Goal: Information Seeking & Learning: Get advice/opinions

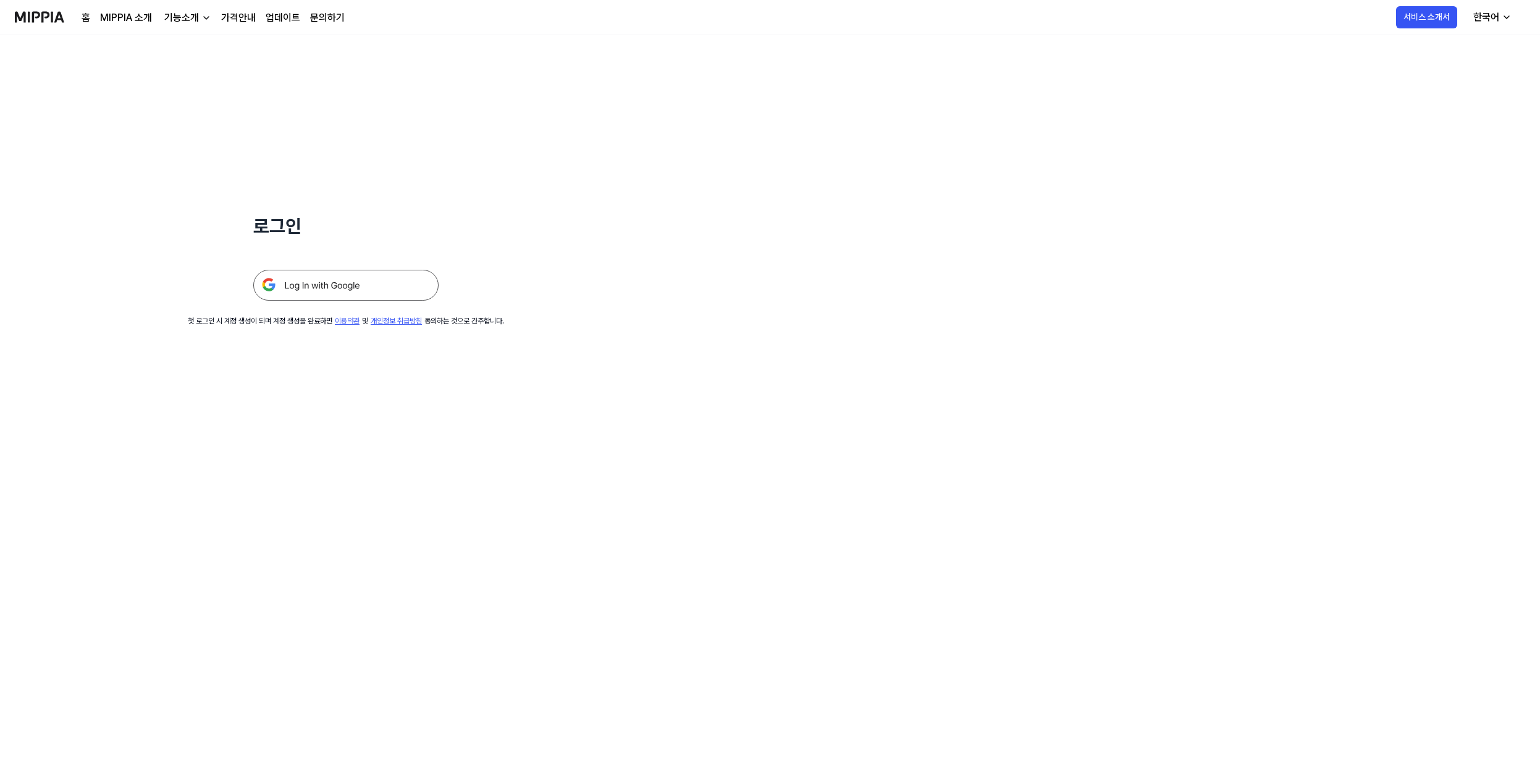
click at [366, 281] on img at bounding box center [346, 285] width 185 height 31
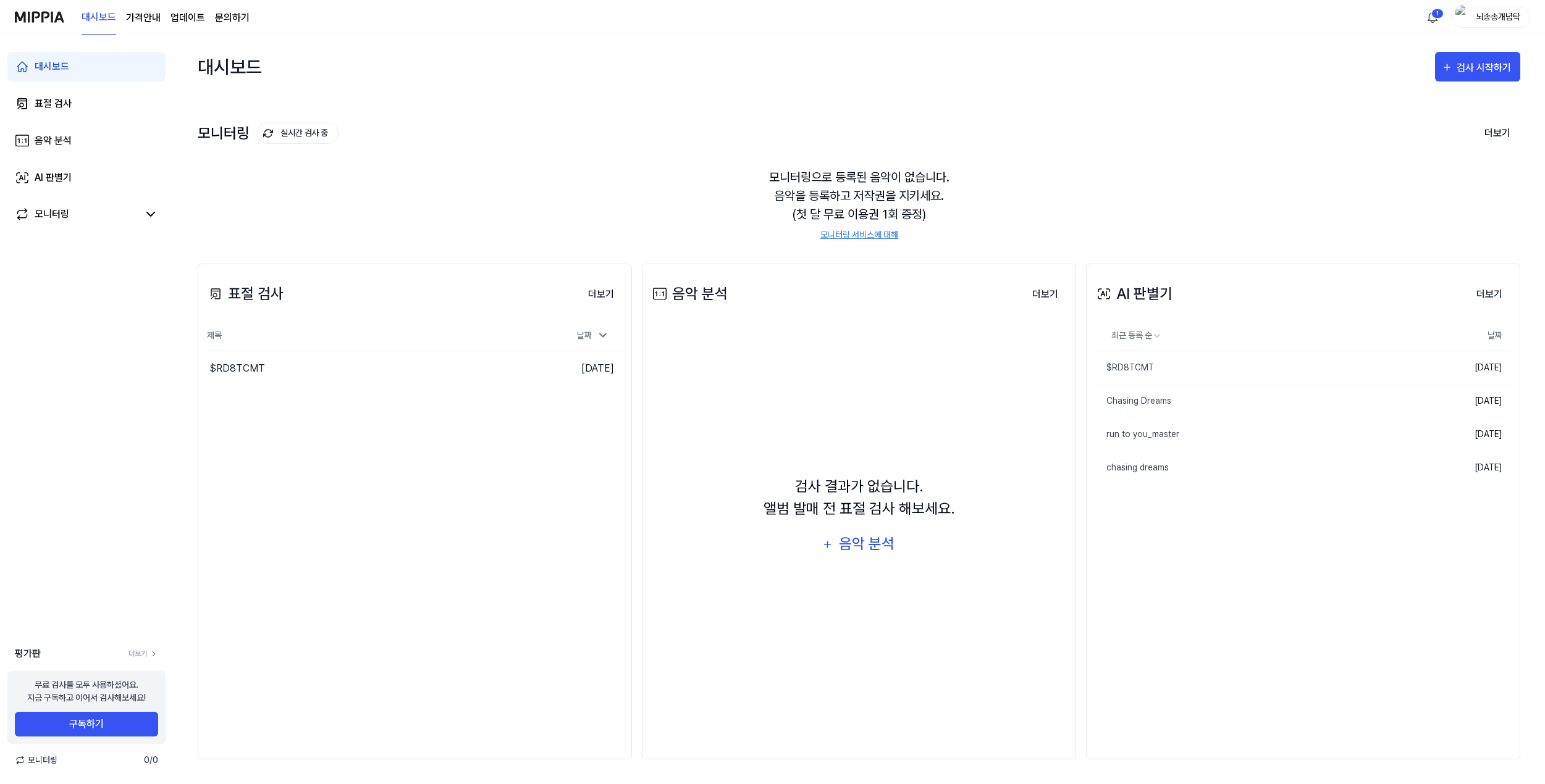
click at [145, 20] on page\) "가격안내" at bounding box center [143, 17] width 35 height 15
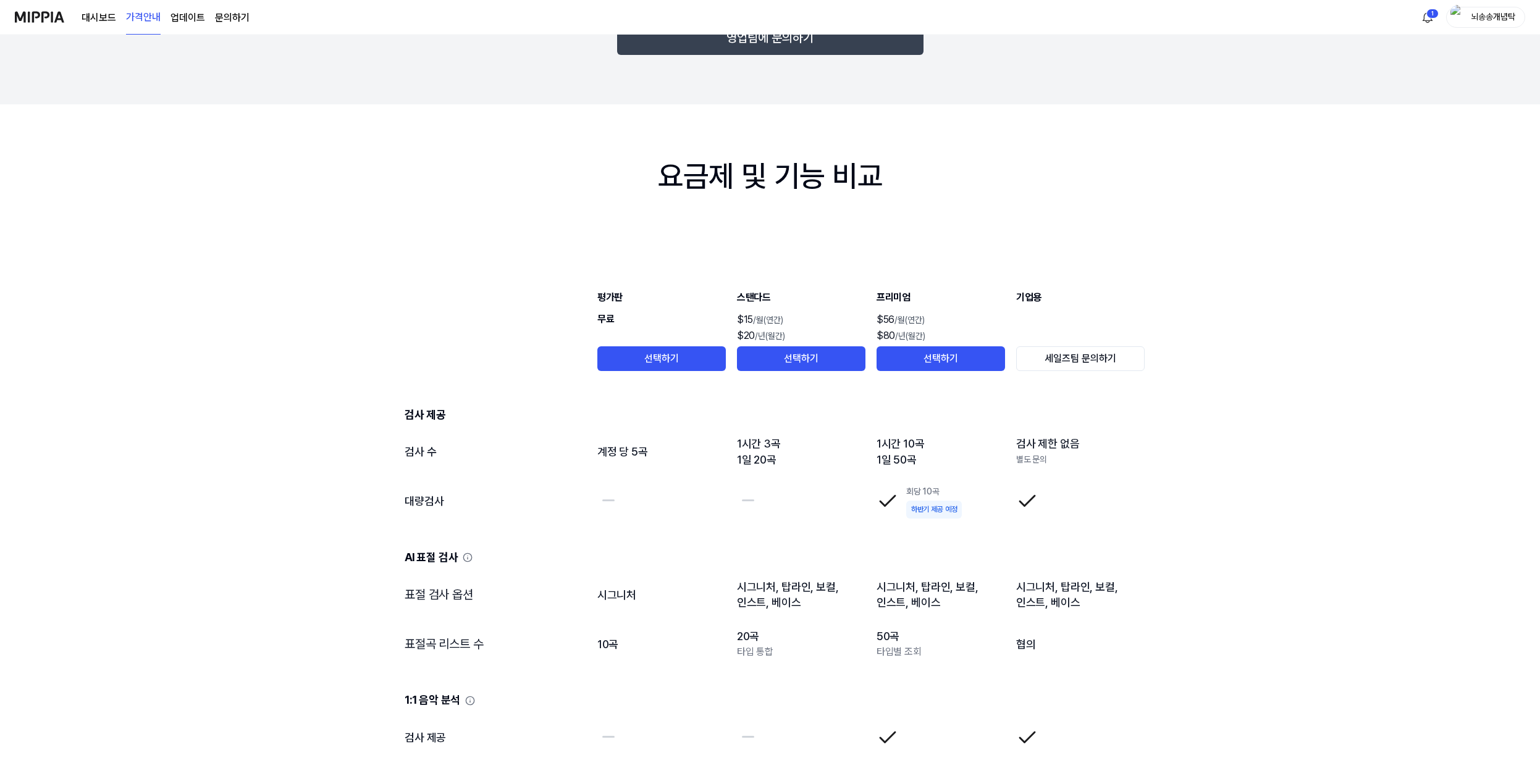
scroll to position [1084, 0]
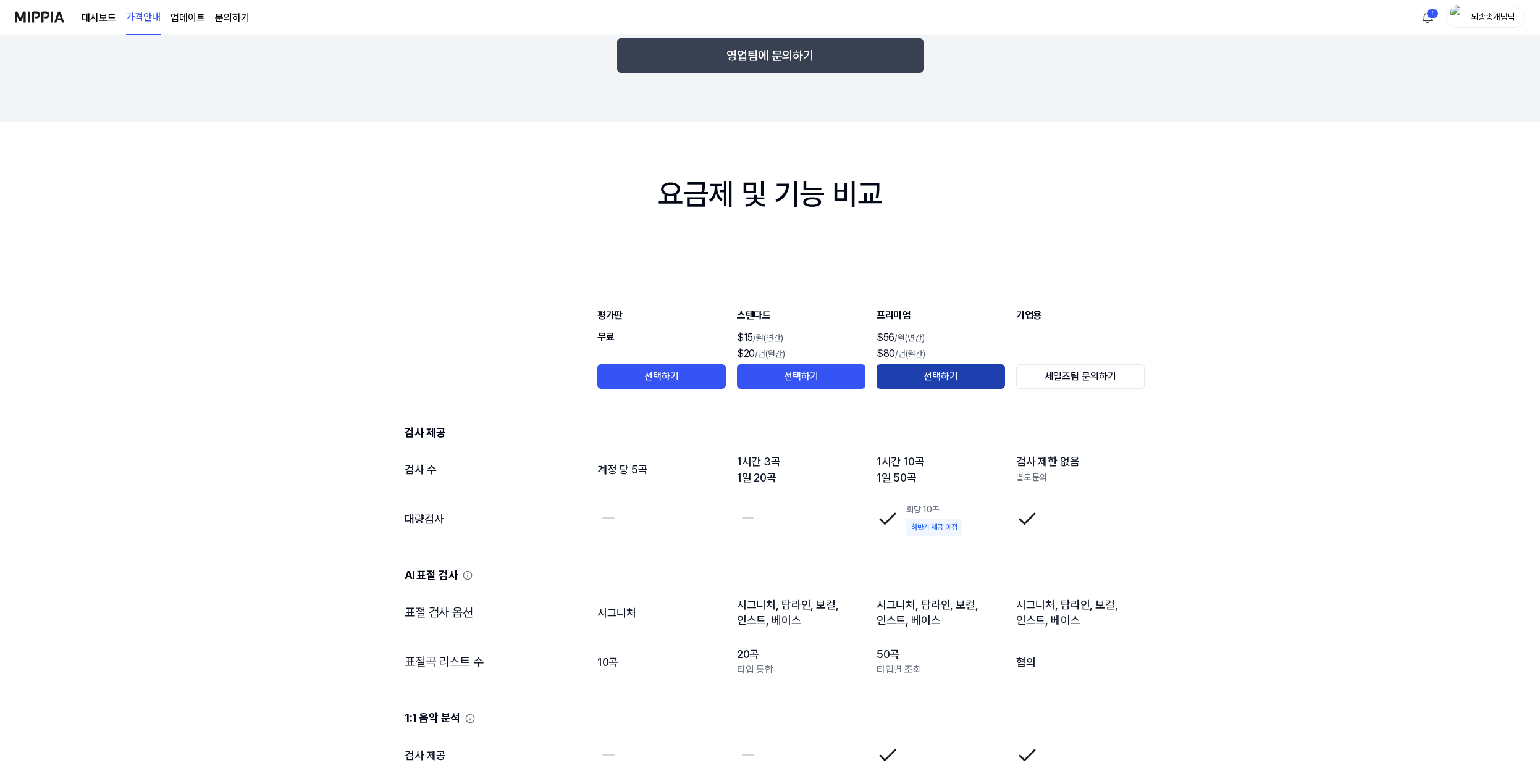
click at [917, 378] on button "선택하기" at bounding box center [940, 376] width 129 height 25
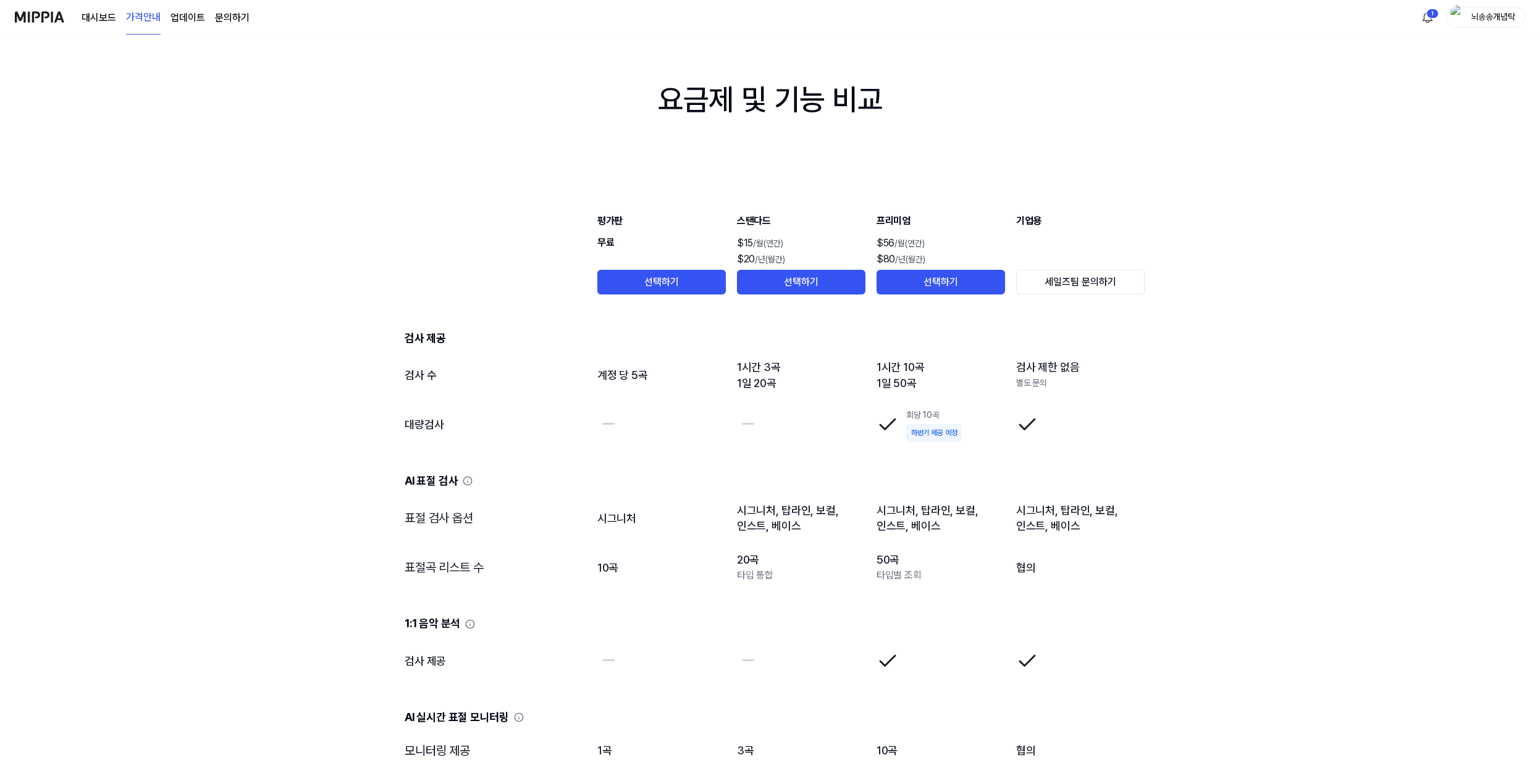
scroll to position [1332, 0]
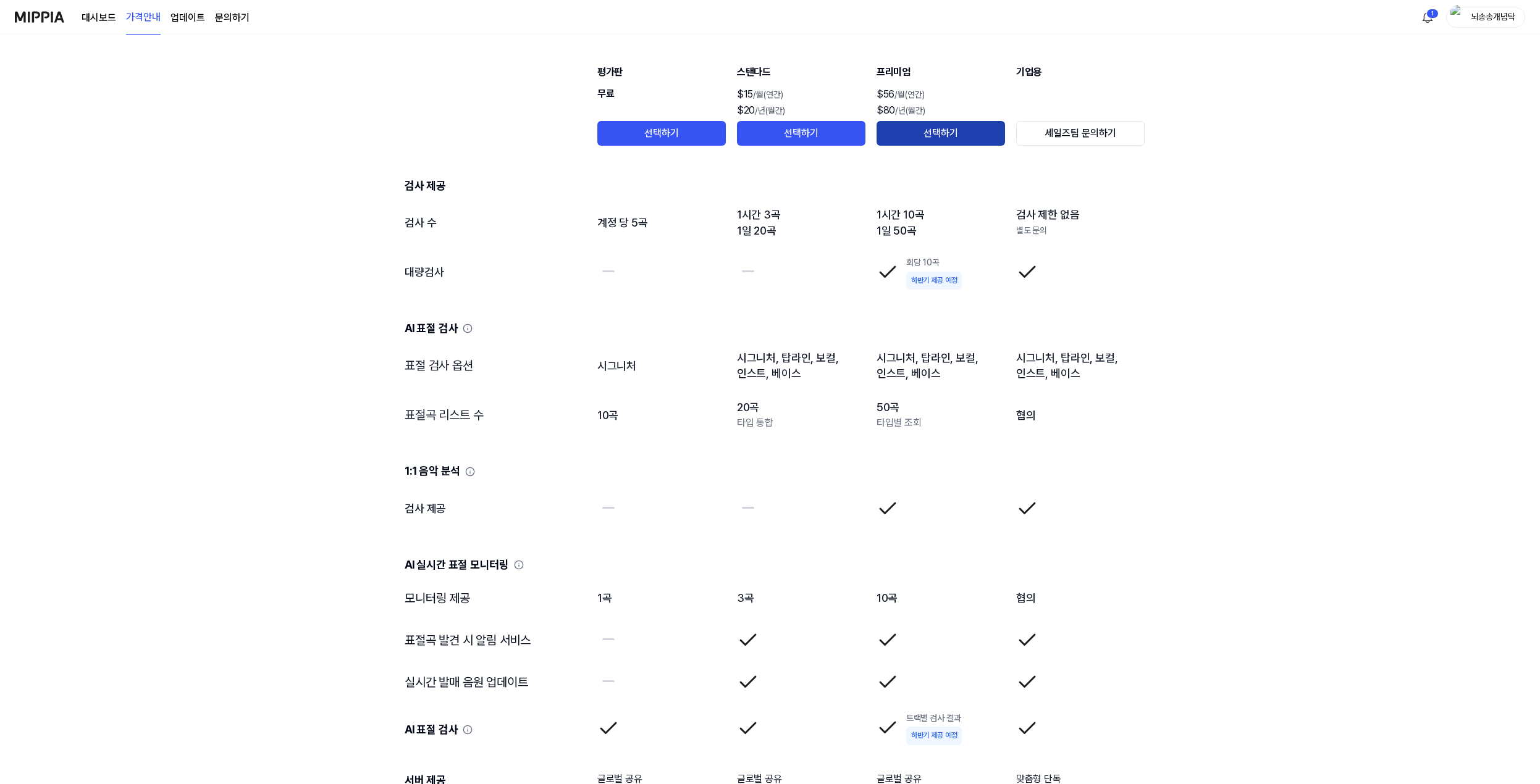
click at [937, 141] on button "선택하기" at bounding box center [940, 133] width 129 height 25
click at [813, 144] on button "선택하기" at bounding box center [801, 133] width 129 height 25
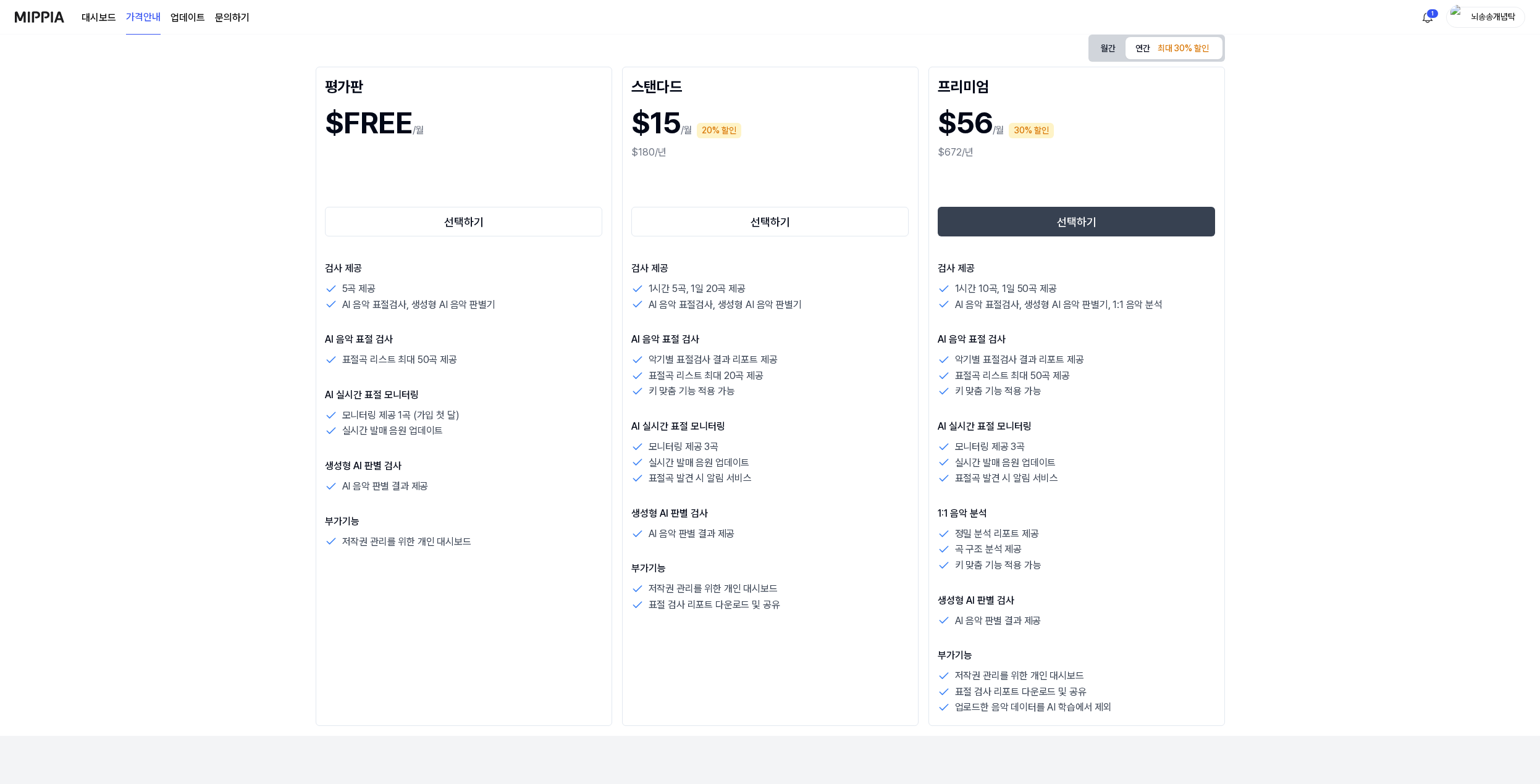
scroll to position [0, 0]
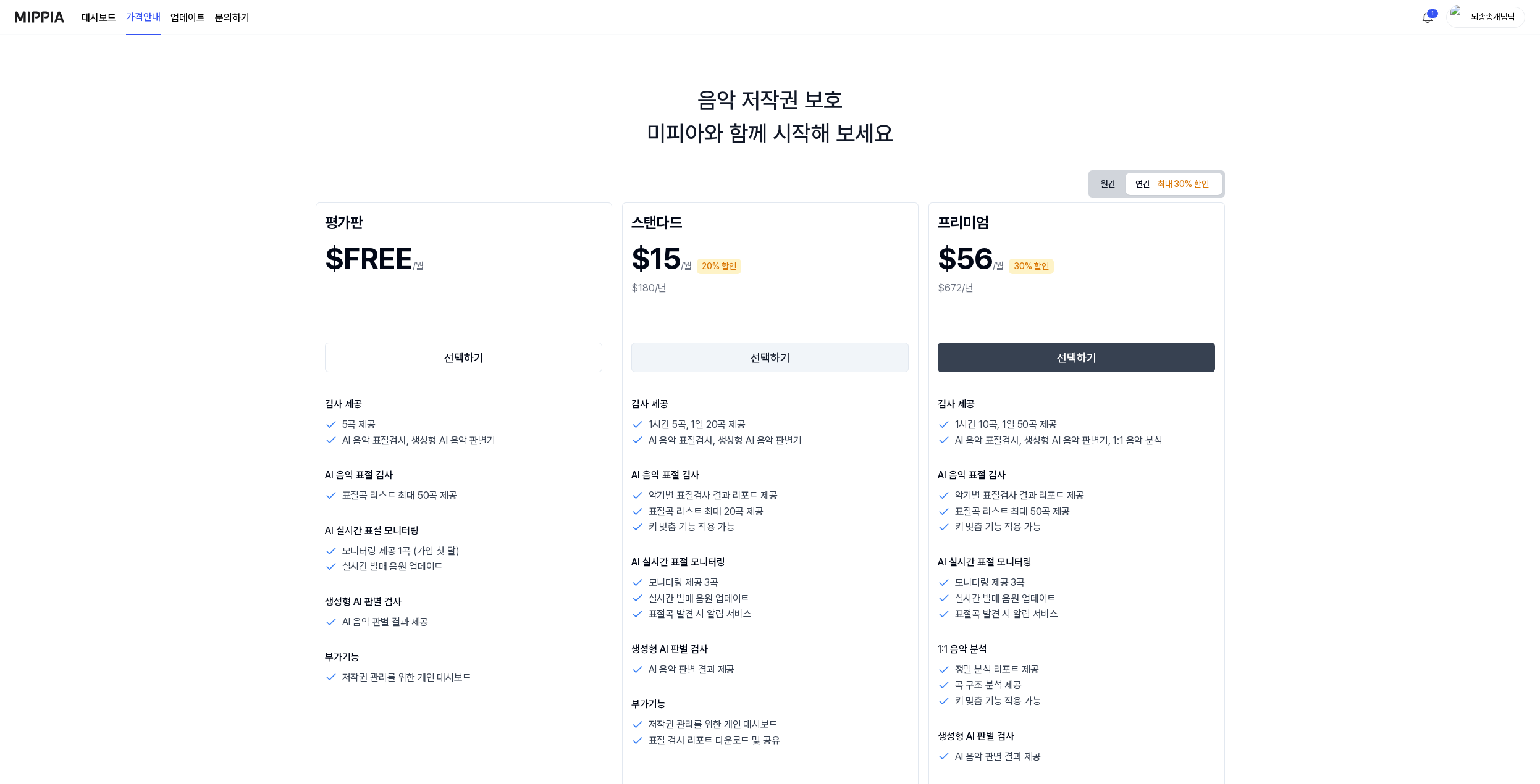
click at [719, 367] on button "선택하기" at bounding box center [770, 357] width 278 height 30
click at [782, 363] on button "선택하기" at bounding box center [770, 357] width 278 height 30
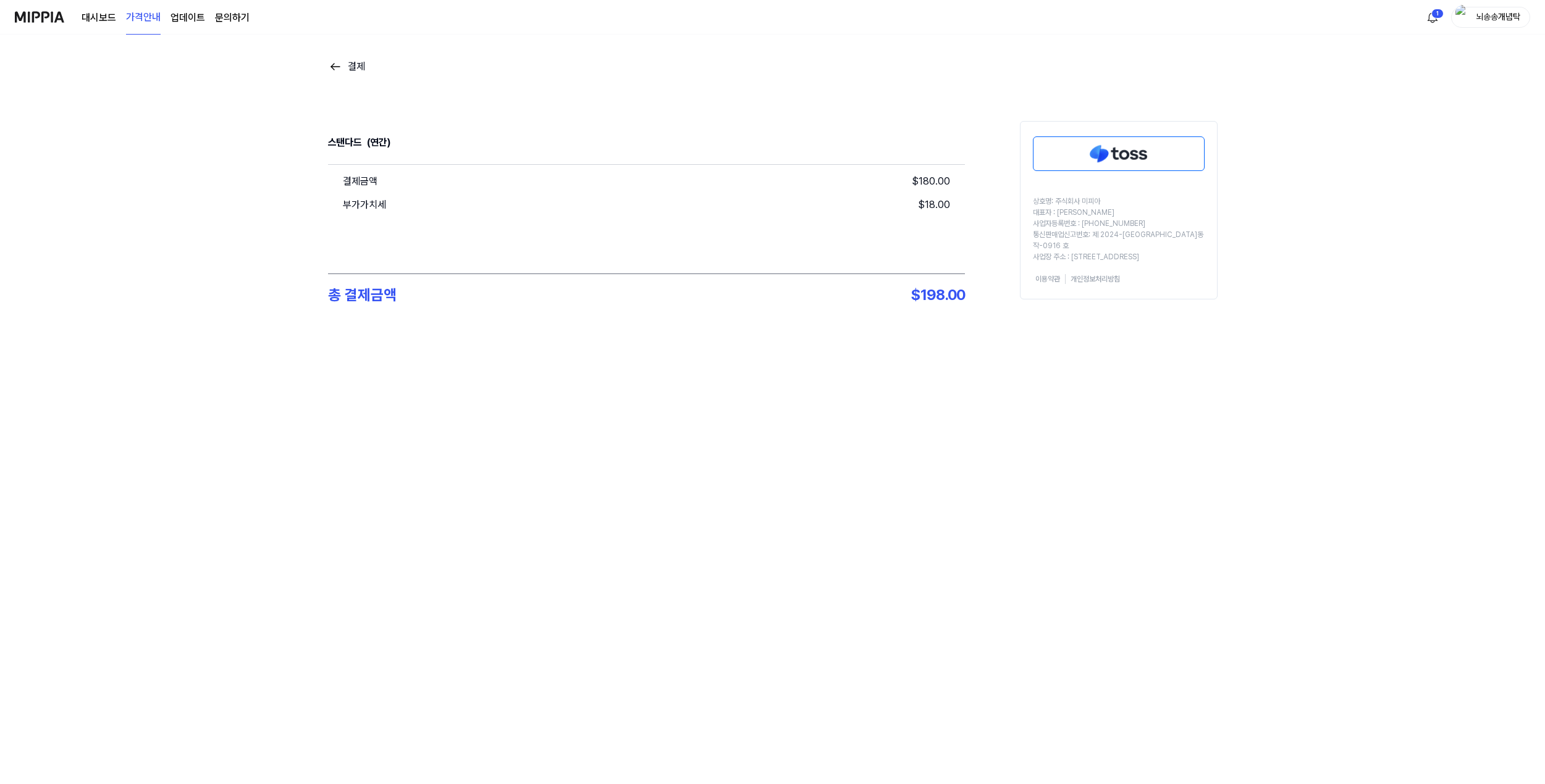
click at [1089, 160] on img at bounding box center [1118, 154] width 171 height 33
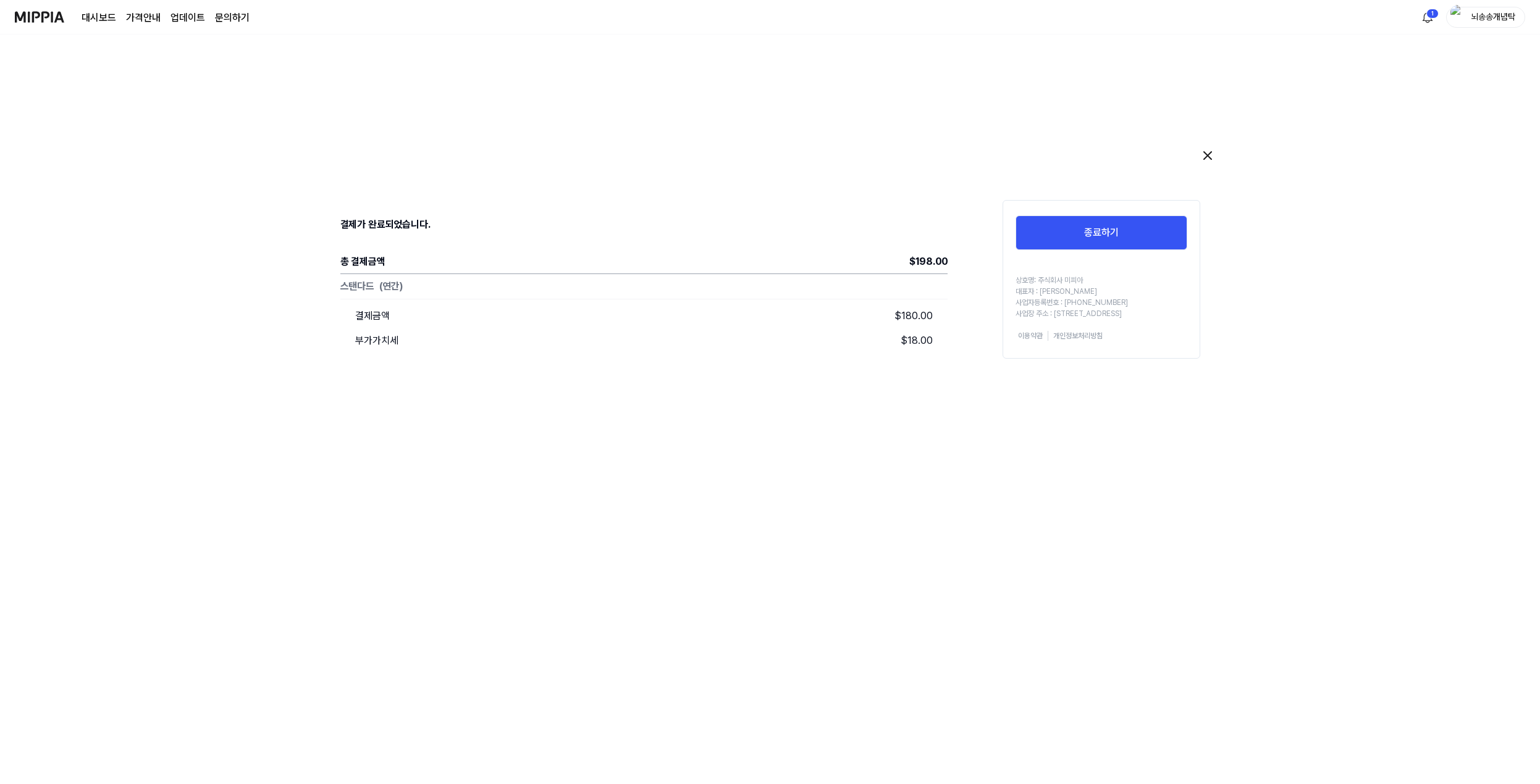
click at [102, 19] on link "대시보드" at bounding box center [99, 17] width 35 height 15
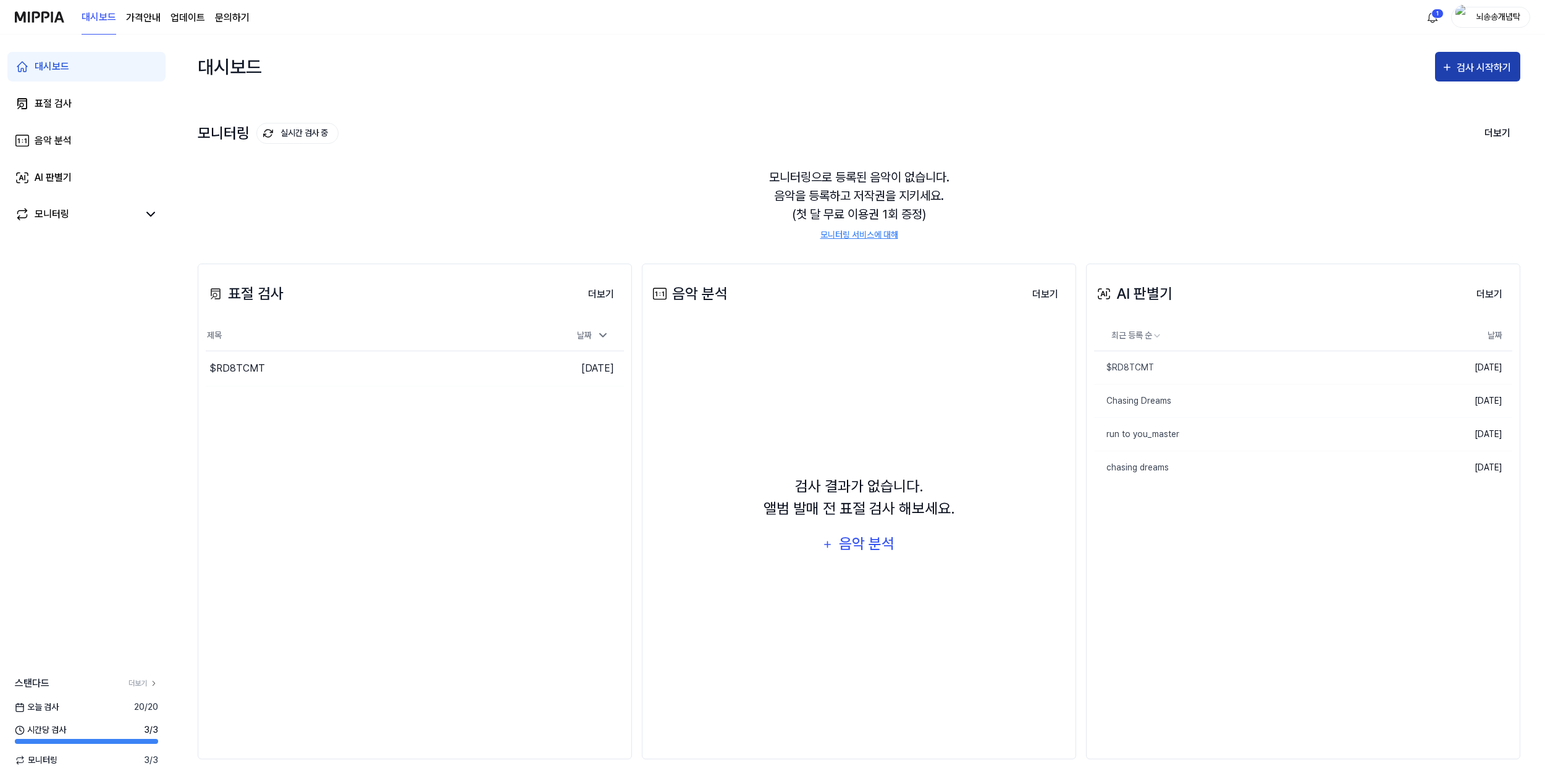
click at [1482, 73] on div "검사 시작하기" at bounding box center [1484, 67] width 57 height 16
click at [1422, 172] on div "AI 판별기" at bounding box center [1455, 165] width 107 height 16
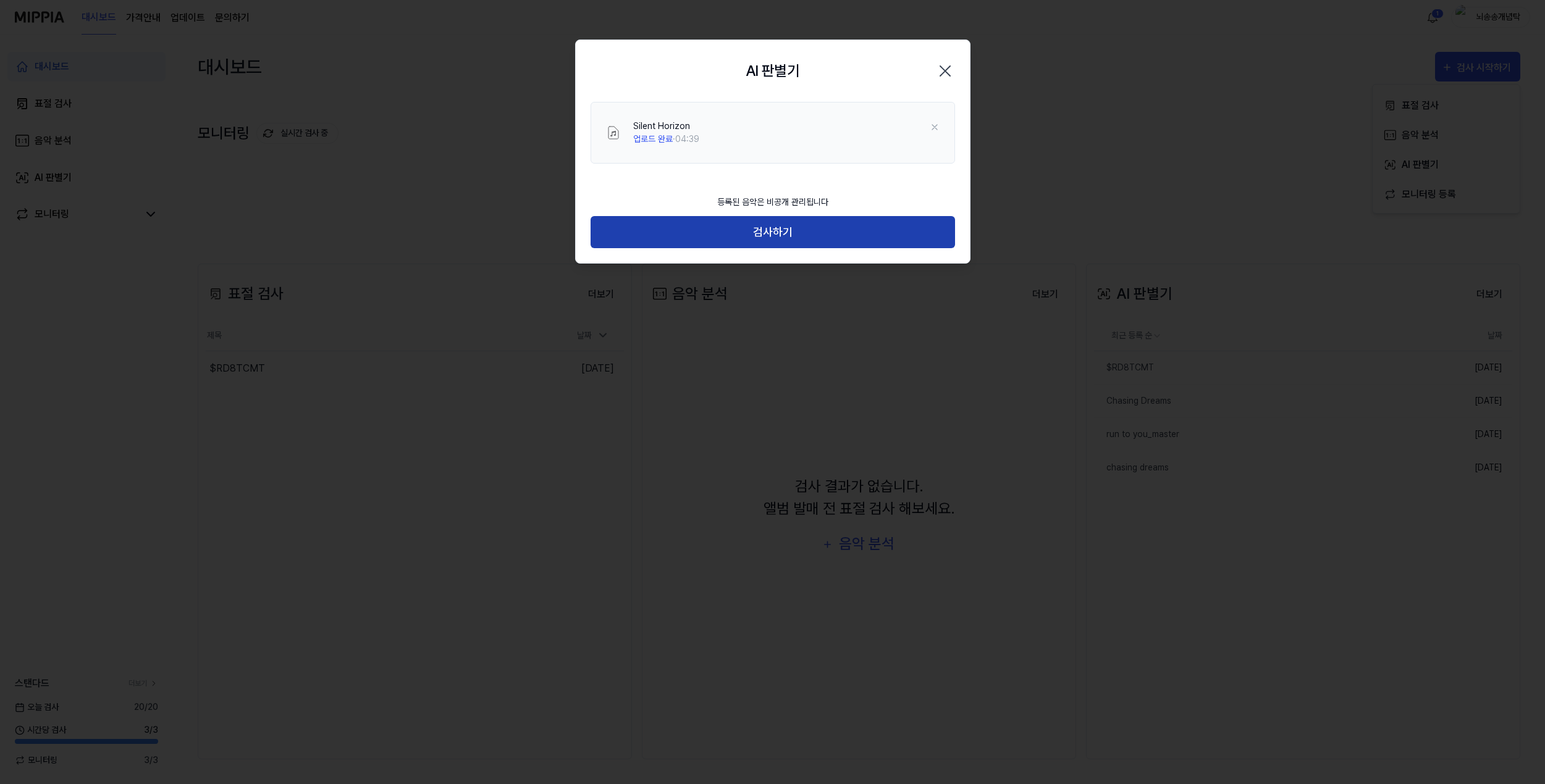
click at [832, 232] on button "검사하기" at bounding box center [772, 232] width 364 height 32
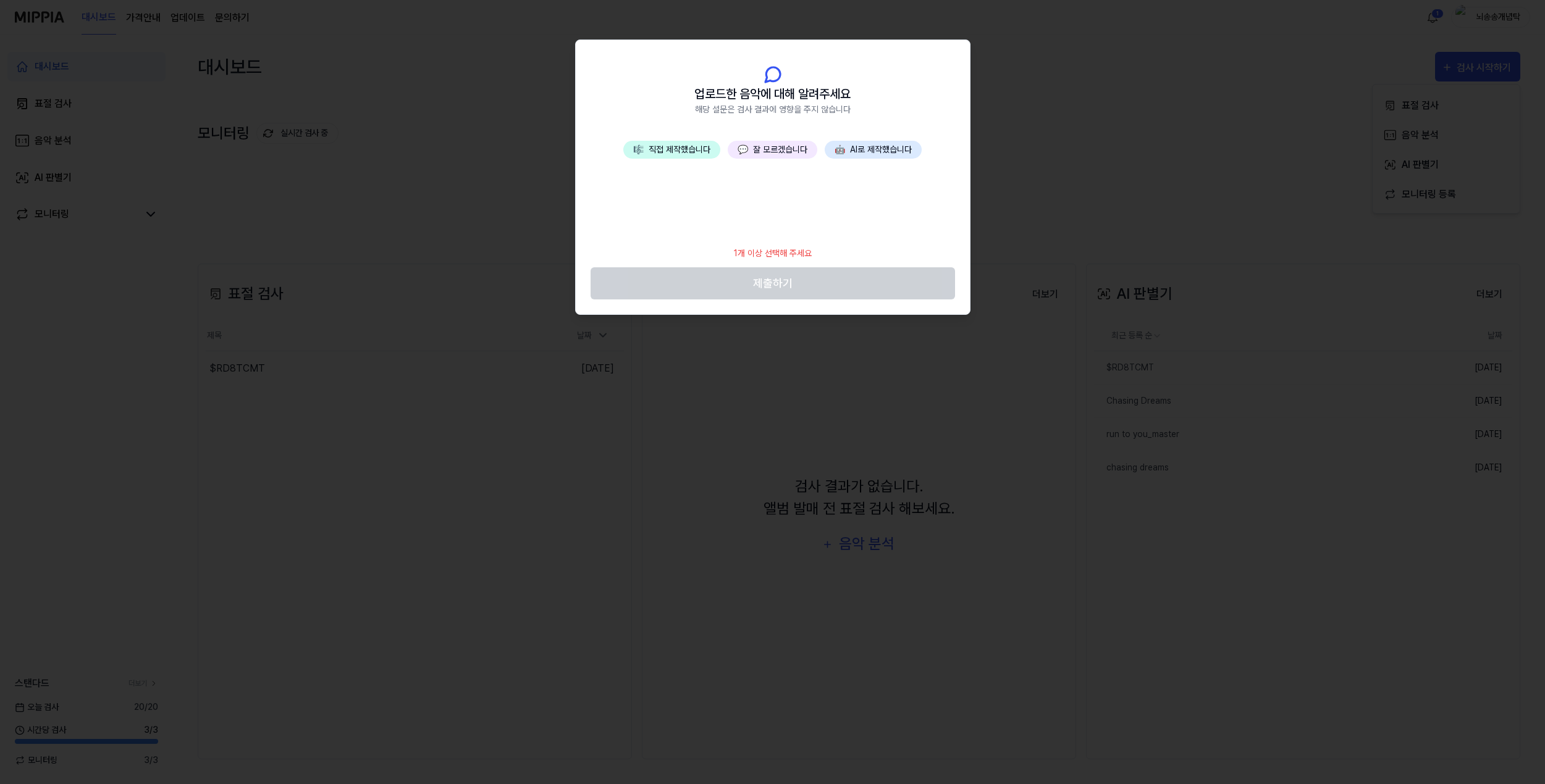
click at [682, 149] on button "🎼 직접 제작했습니다" at bounding box center [671, 149] width 97 height 18
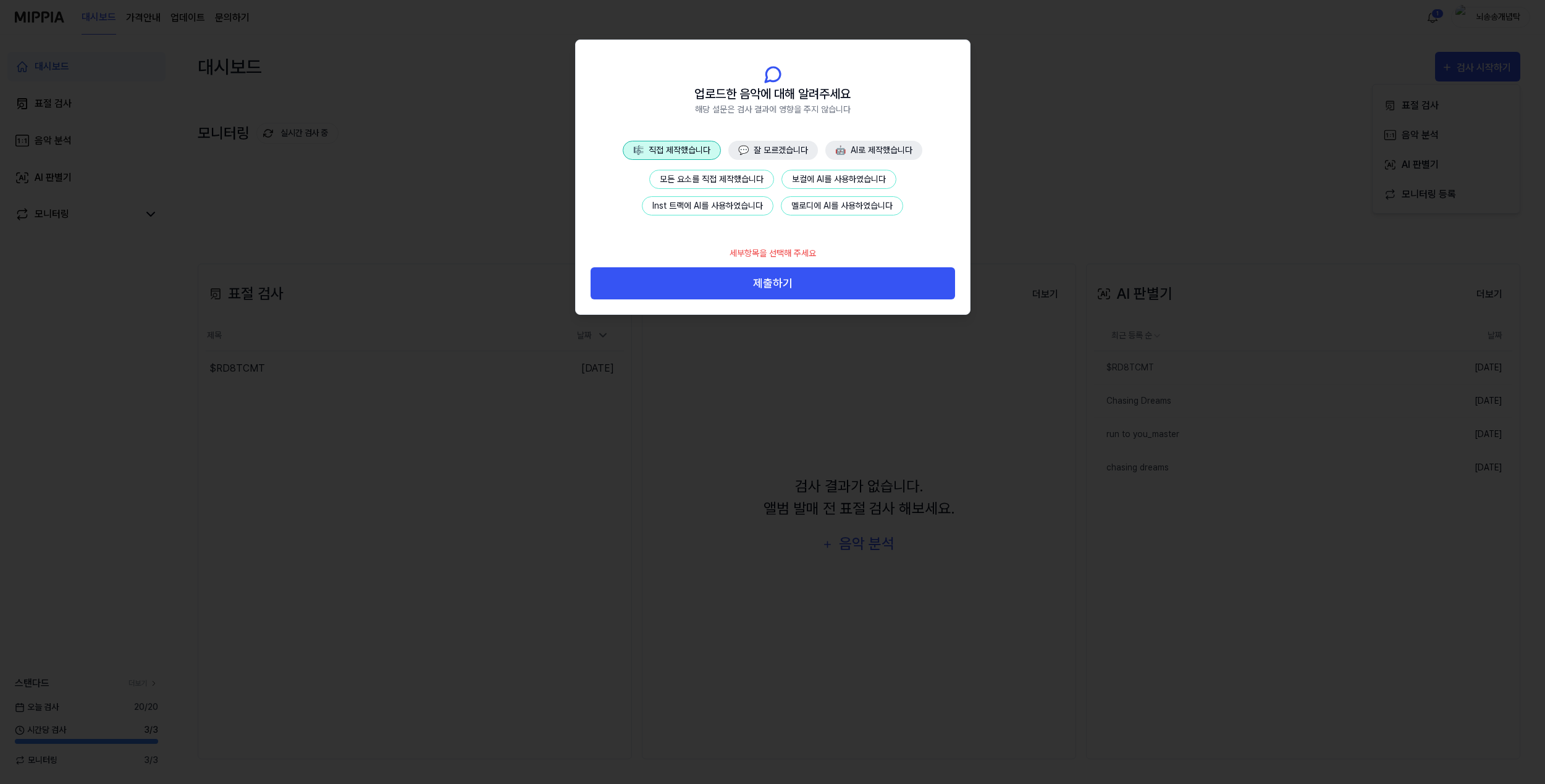
click at [802, 212] on button "멜로디에 AI를 사용하였습니다" at bounding box center [841, 206] width 122 height 19
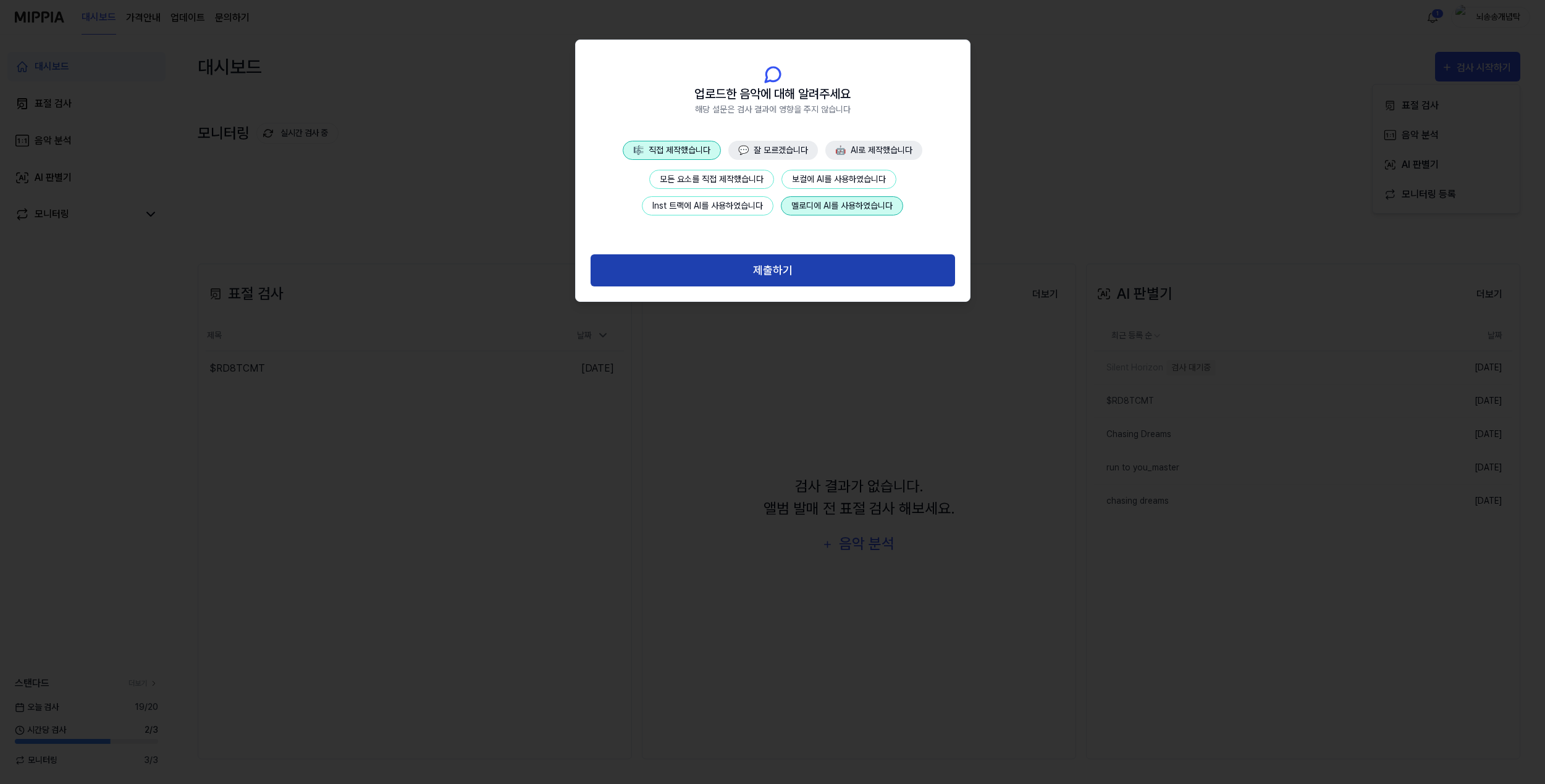
click at [808, 270] on button "제출하기" at bounding box center [772, 270] width 364 height 32
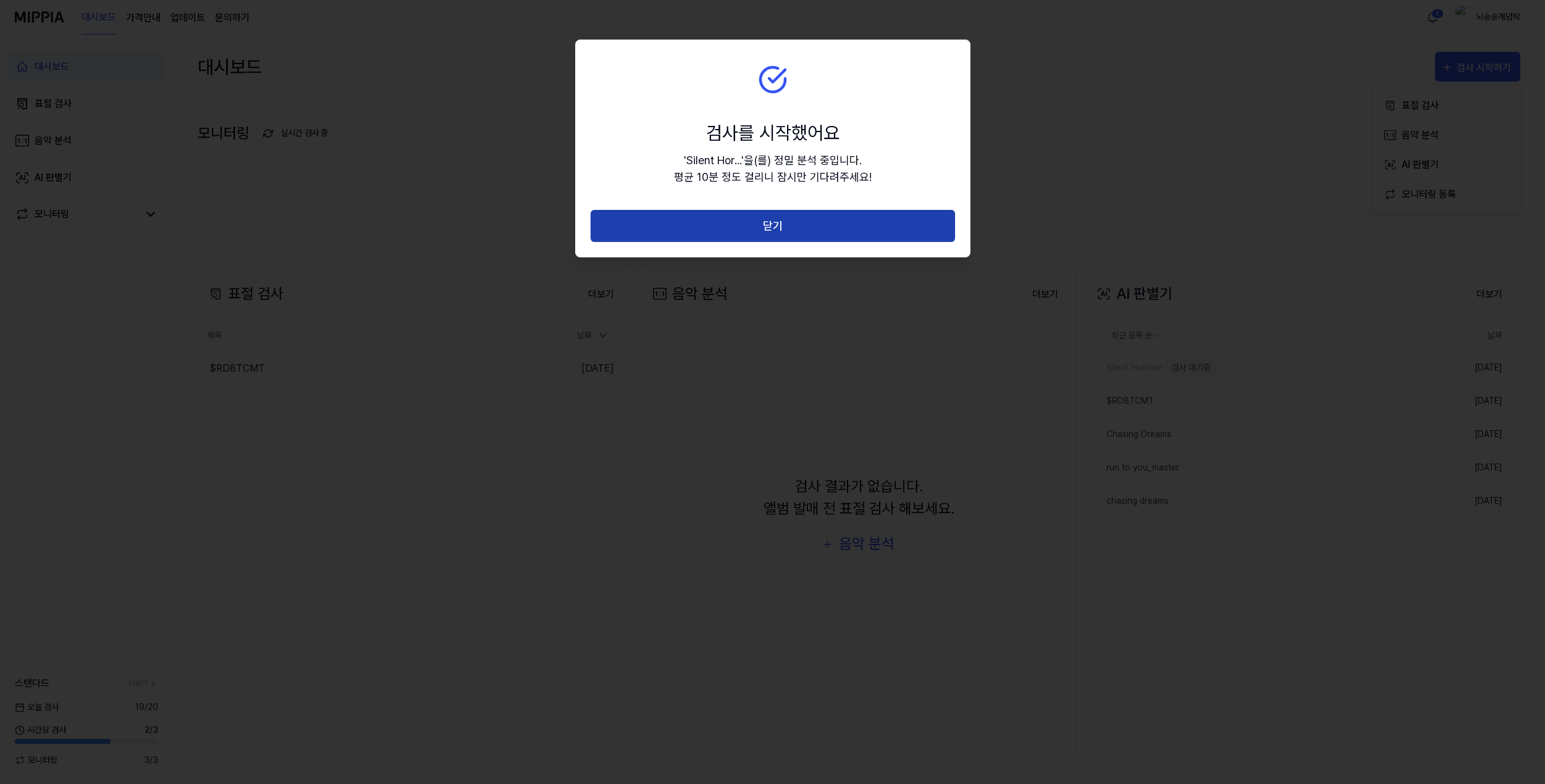
click at [735, 229] on button "닫기" at bounding box center [772, 226] width 364 height 32
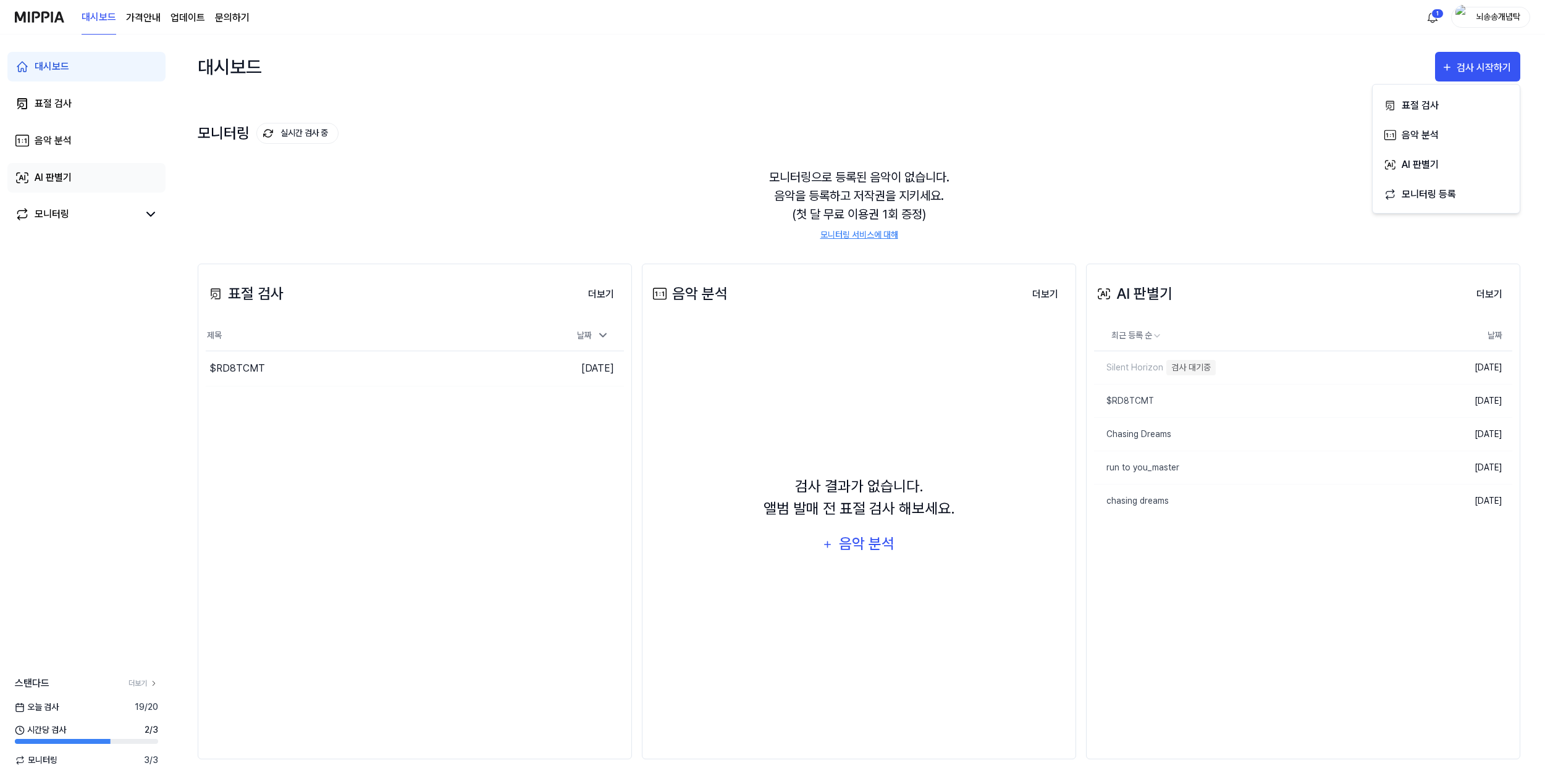
click at [66, 171] on div "AI 판별기" at bounding box center [53, 177] width 37 height 15
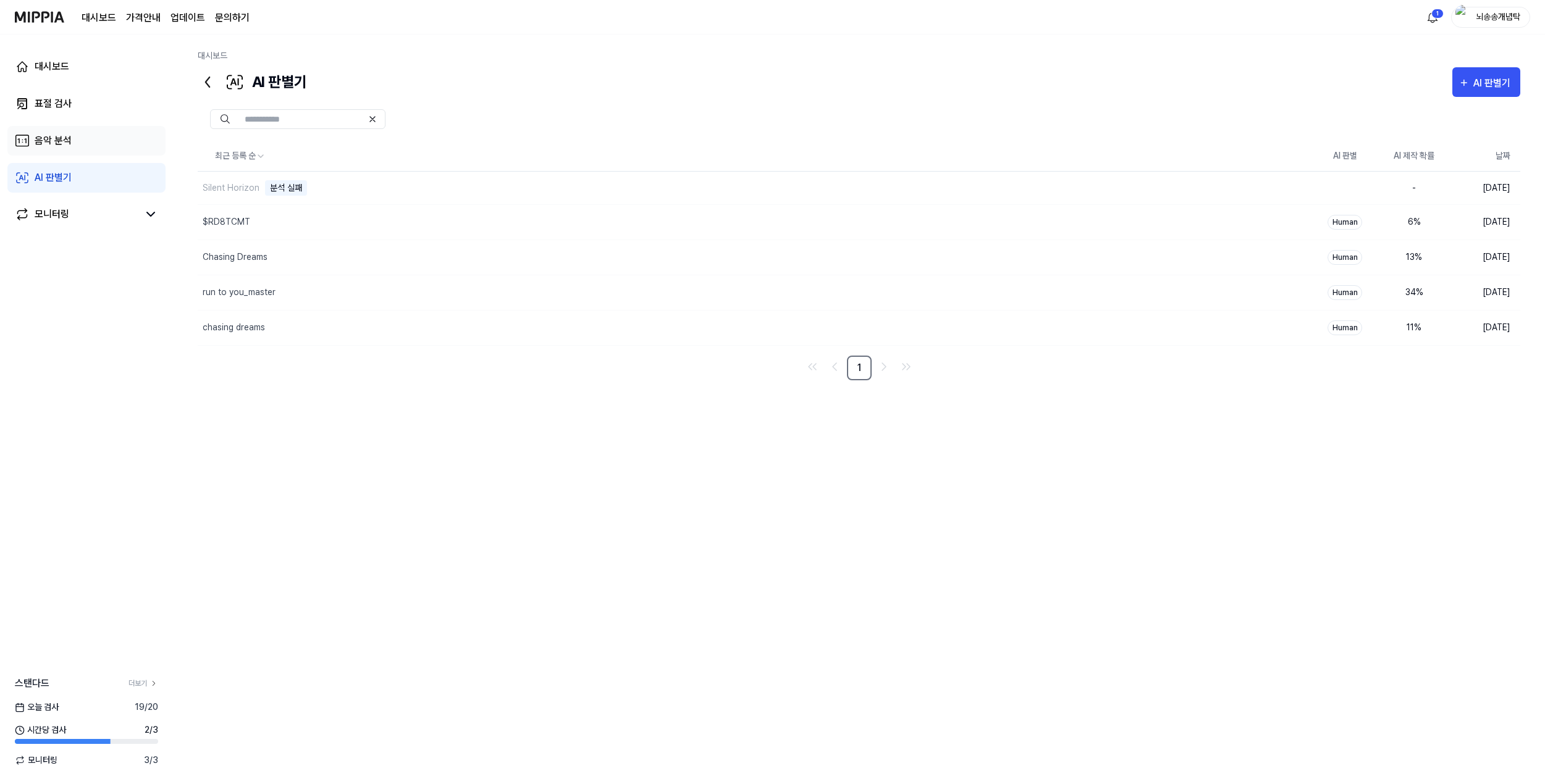
click at [55, 141] on div "음악 분석" at bounding box center [53, 140] width 37 height 15
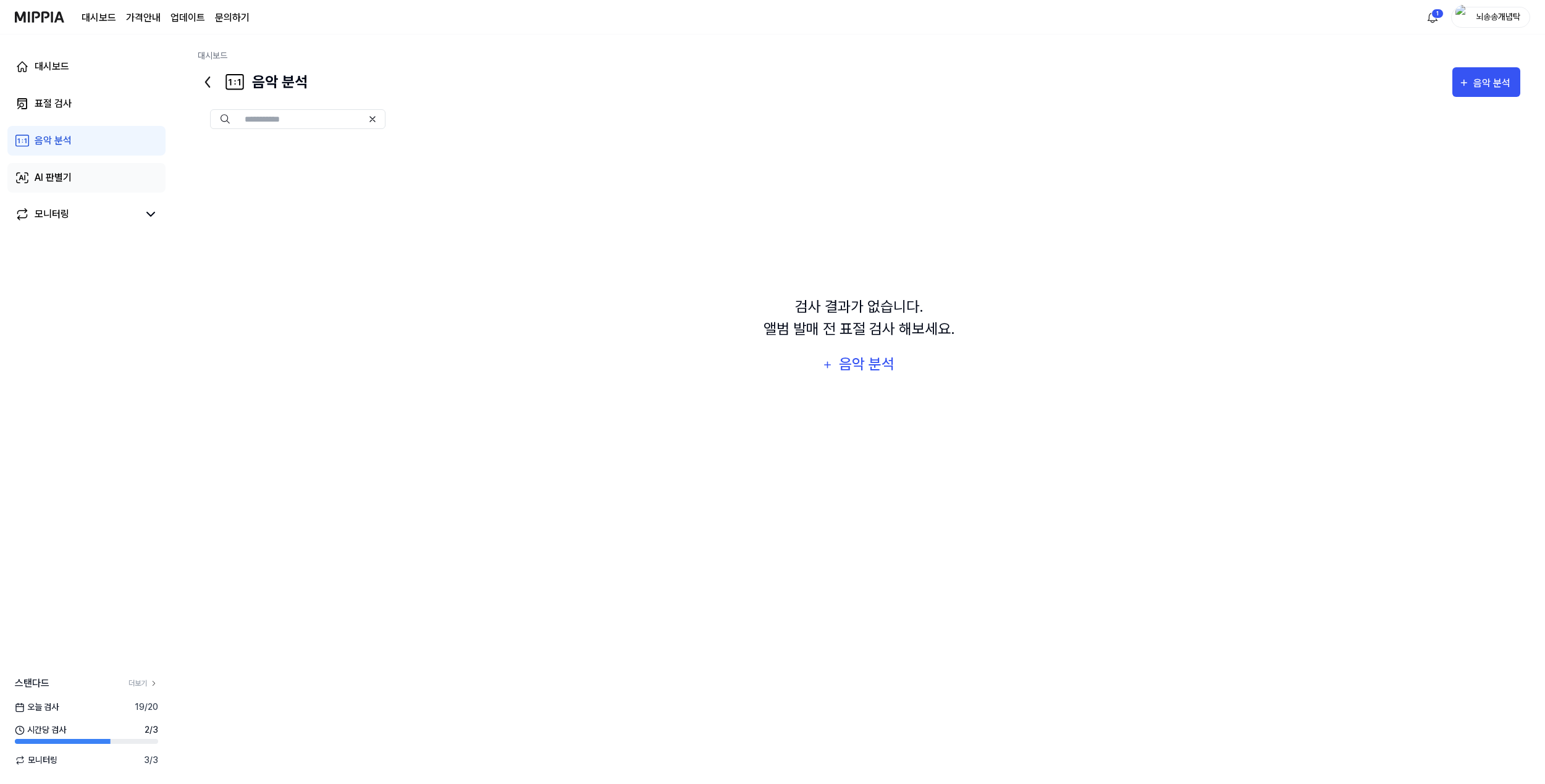
click at [64, 169] on link "AI 판별기" at bounding box center [86, 177] width 158 height 30
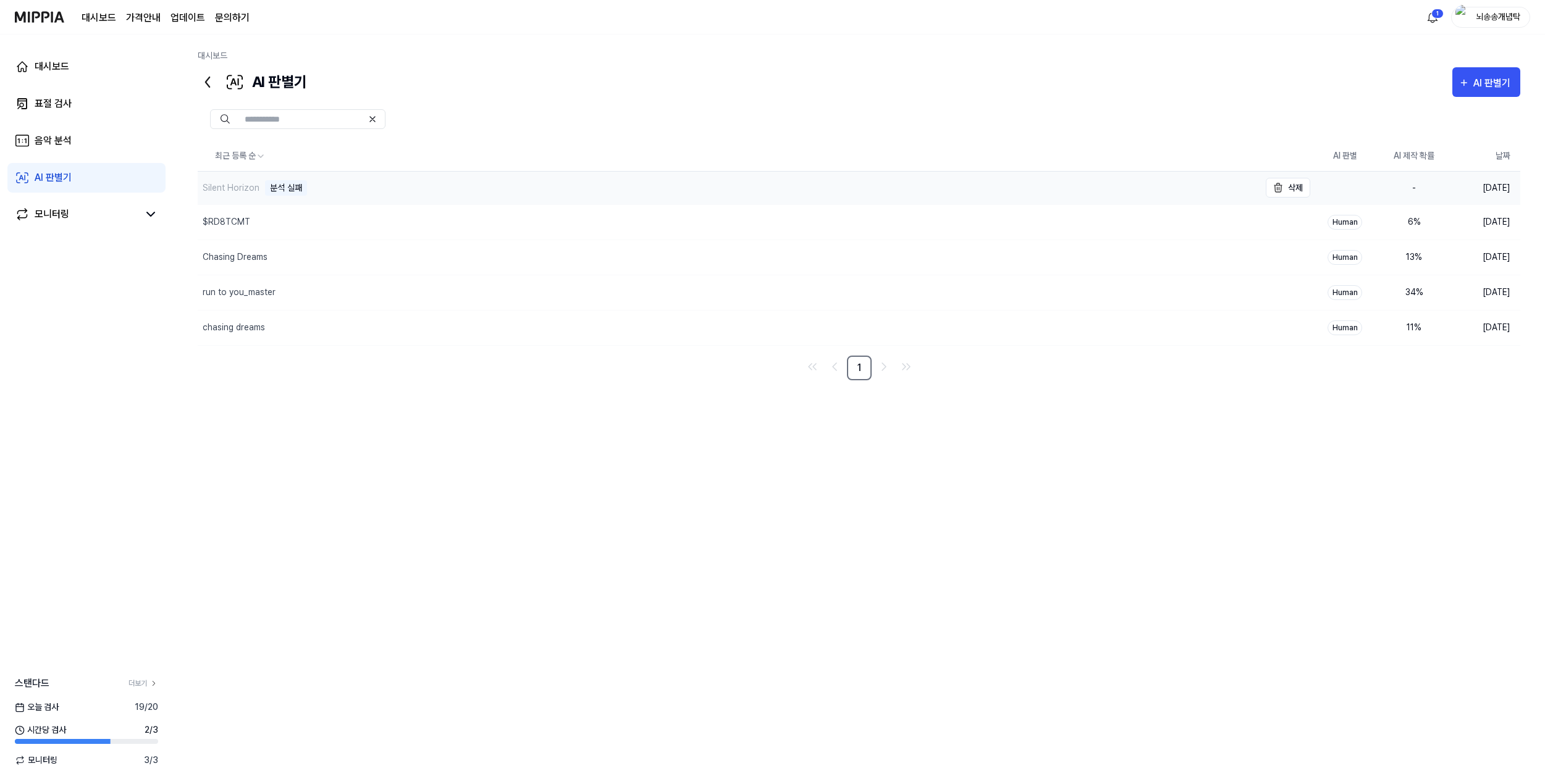
click at [287, 187] on div "분석 실패" at bounding box center [286, 188] width 42 height 15
click at [1093, 538] on div "최근 등록 순 AI 판별 AI 제작 확률 날짜 Silent Horizon 분석 실패 삭제 - [DATE] $RD8TCMT 삭제 Human 6 …" at bounding box center [859, 397] width 1322 height 510
click at [1469, 79] on icon "button" at bounding box center [1463, 82] width 11 height 15
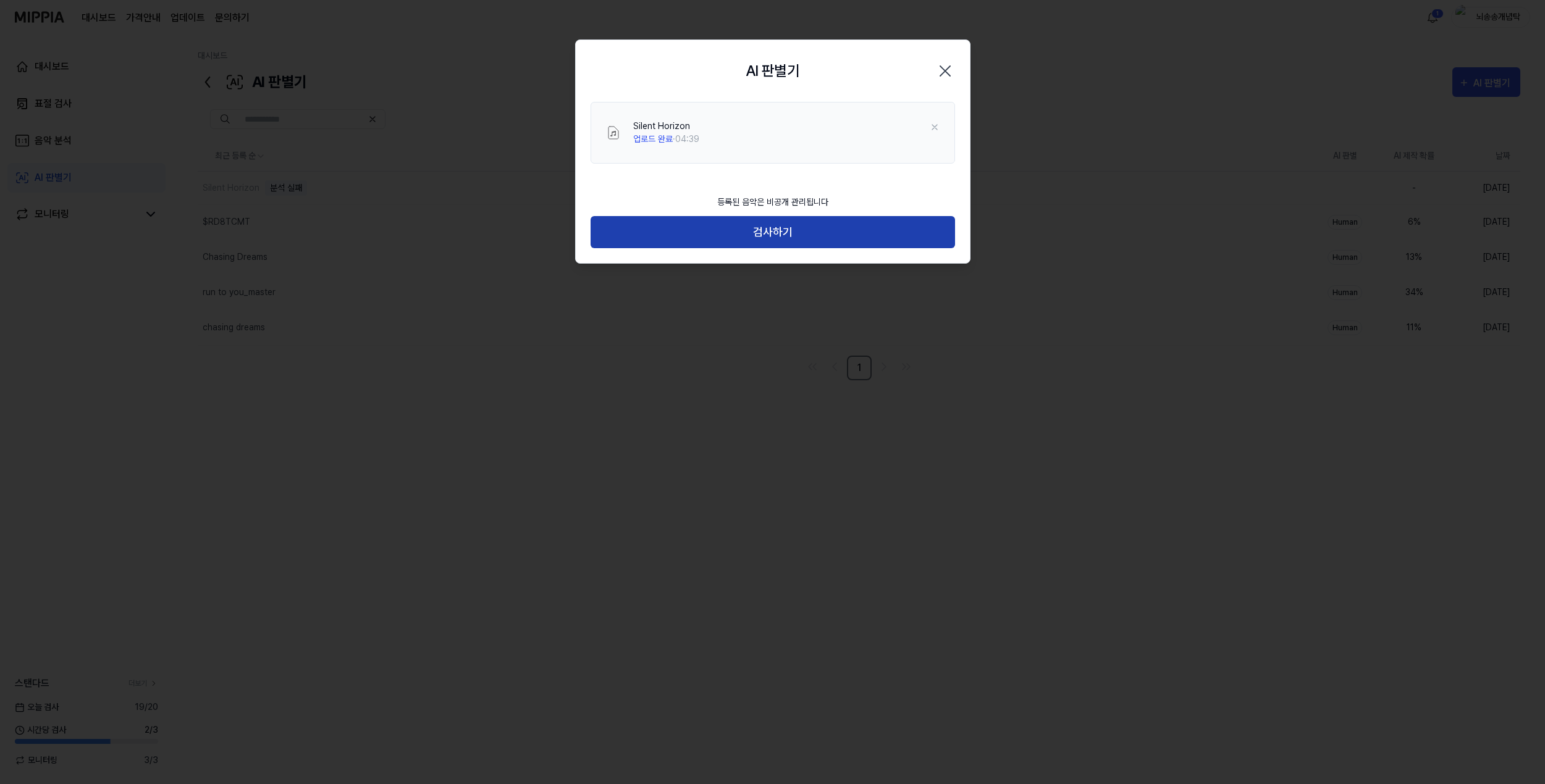
click at [759, 235] on button "검사하기" at bounding box center [772, 232] width 364 height 32
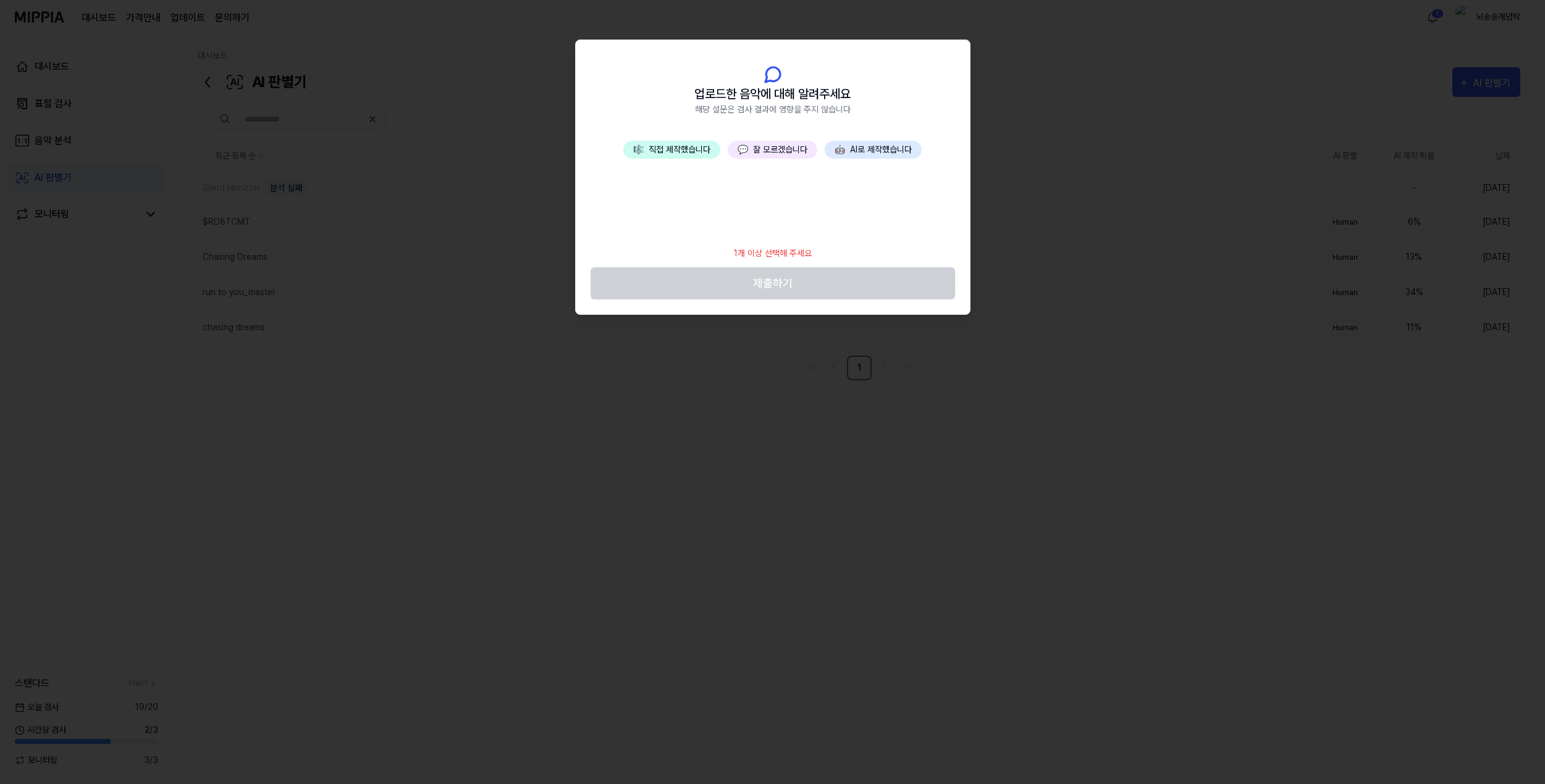
click at [694, 152] on button "🎼 직접 제작했습니다" at bounding box center [671, 149] width 97 height 18
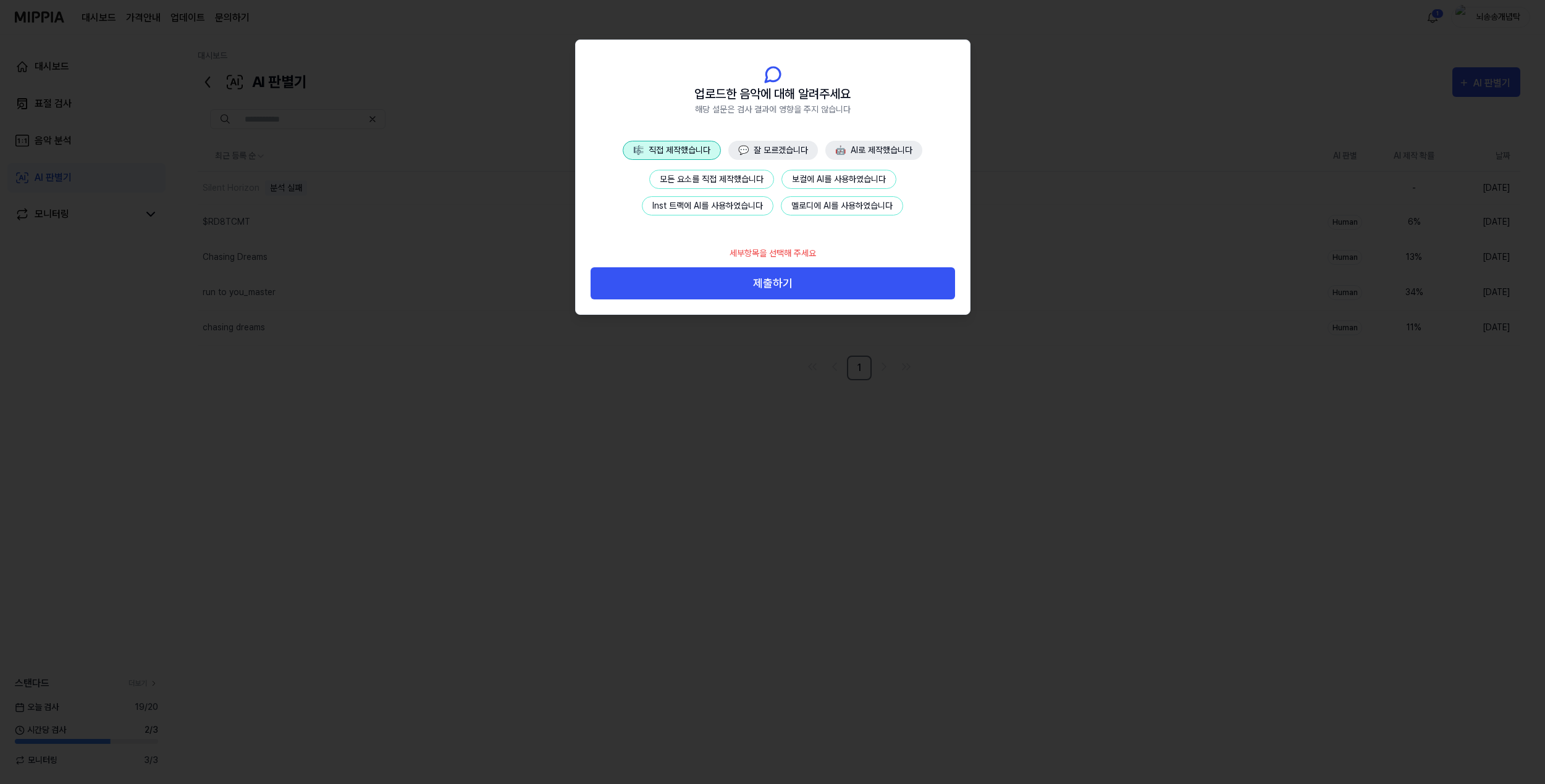
click at [830, 205] on button "멜로디에 AI를 사용하였습니다" at bounding box center [841, 206] width 122 height 19
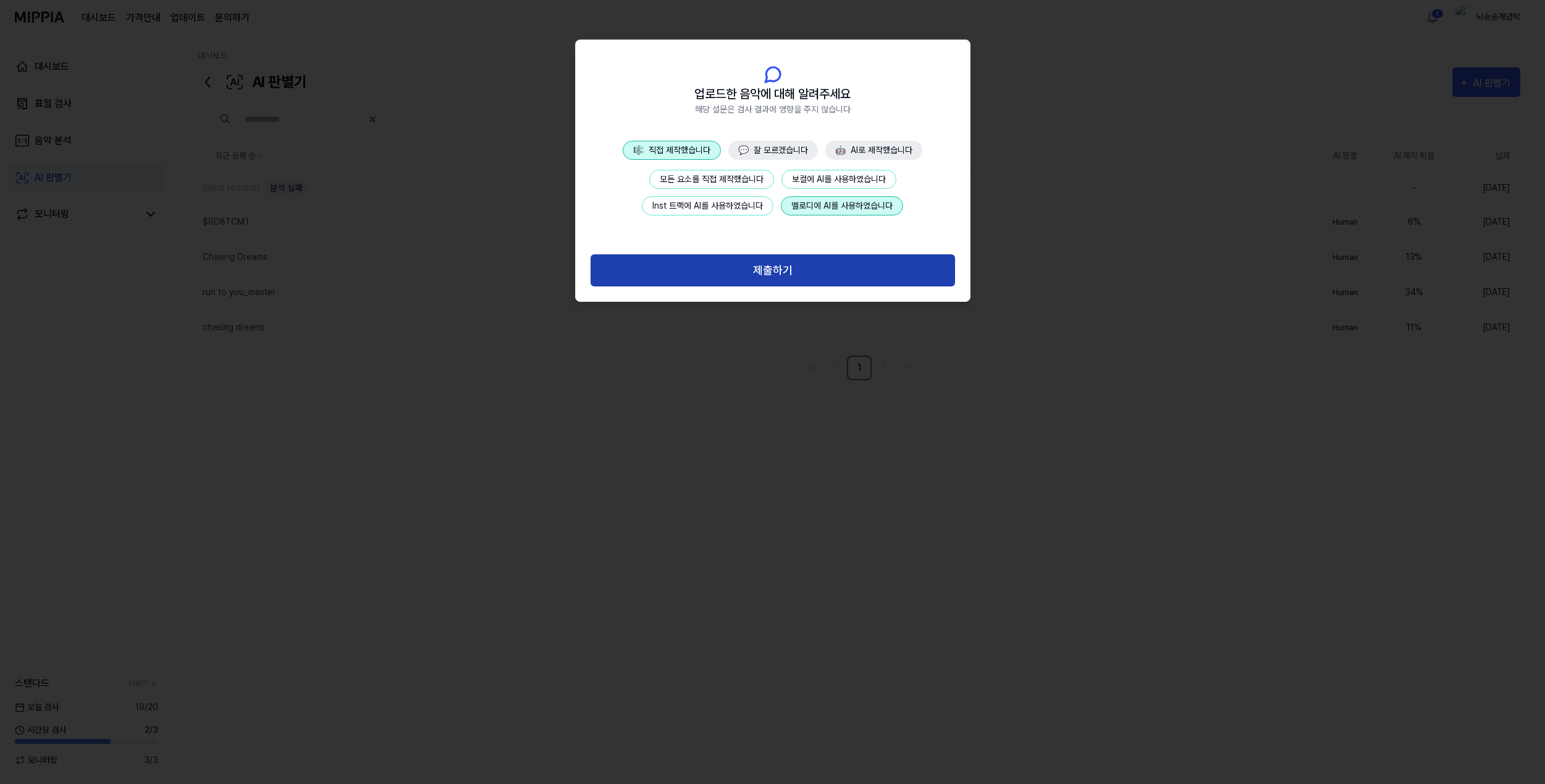
click at [802, 276] on button "제출하기" at bounding box center [772, 270] width 364 height 32
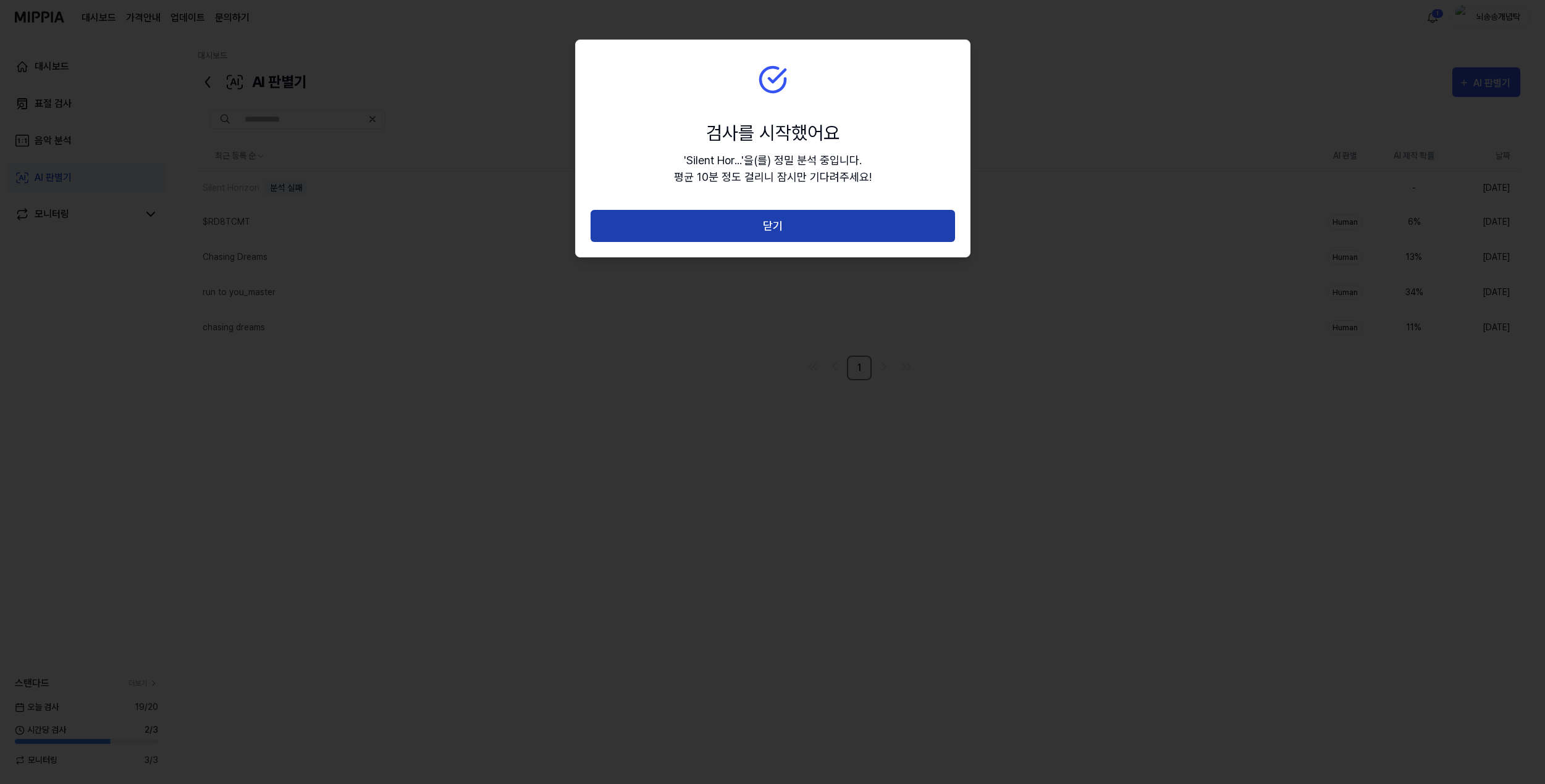
click at [787, 231] on button "닫기" at bounding box center [772, 226] width 364 height 32
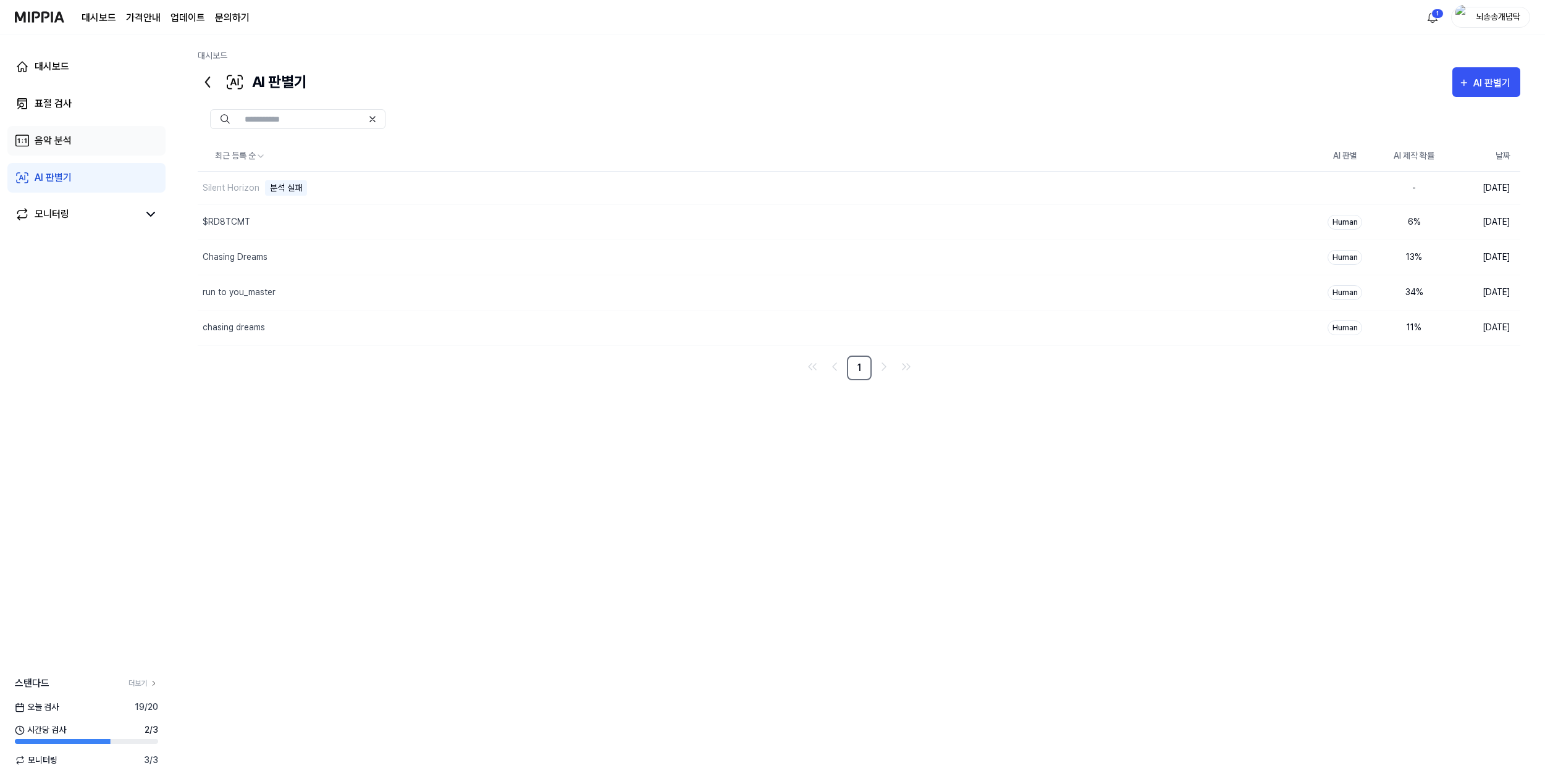
click at [66, 146] on div "음악 분석" at bounding box center [53, 140] width 37 height 15
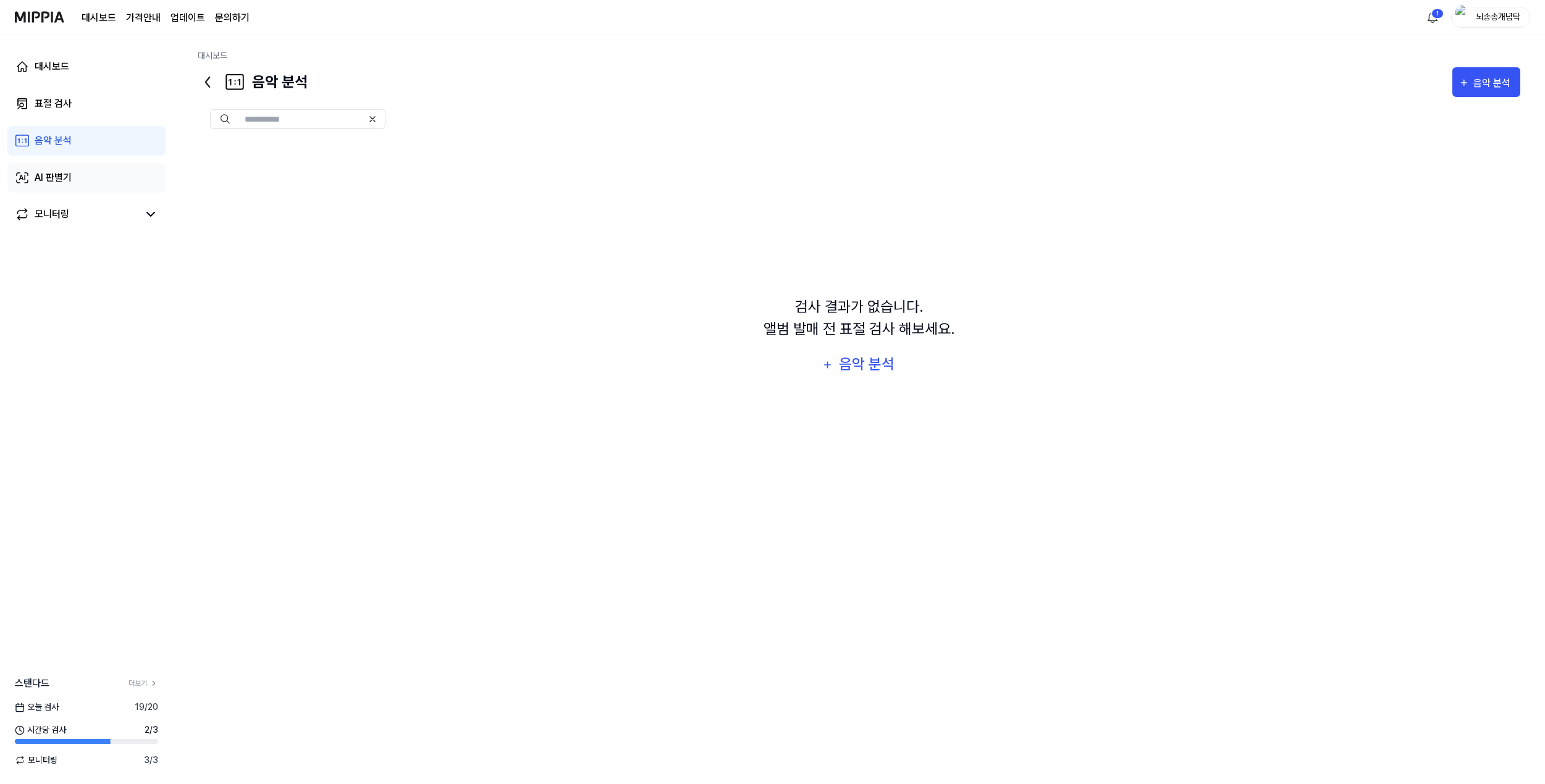
click at [59, 177] on div "AI 판별기" at bounding box center [53, 177] width 37 height 15
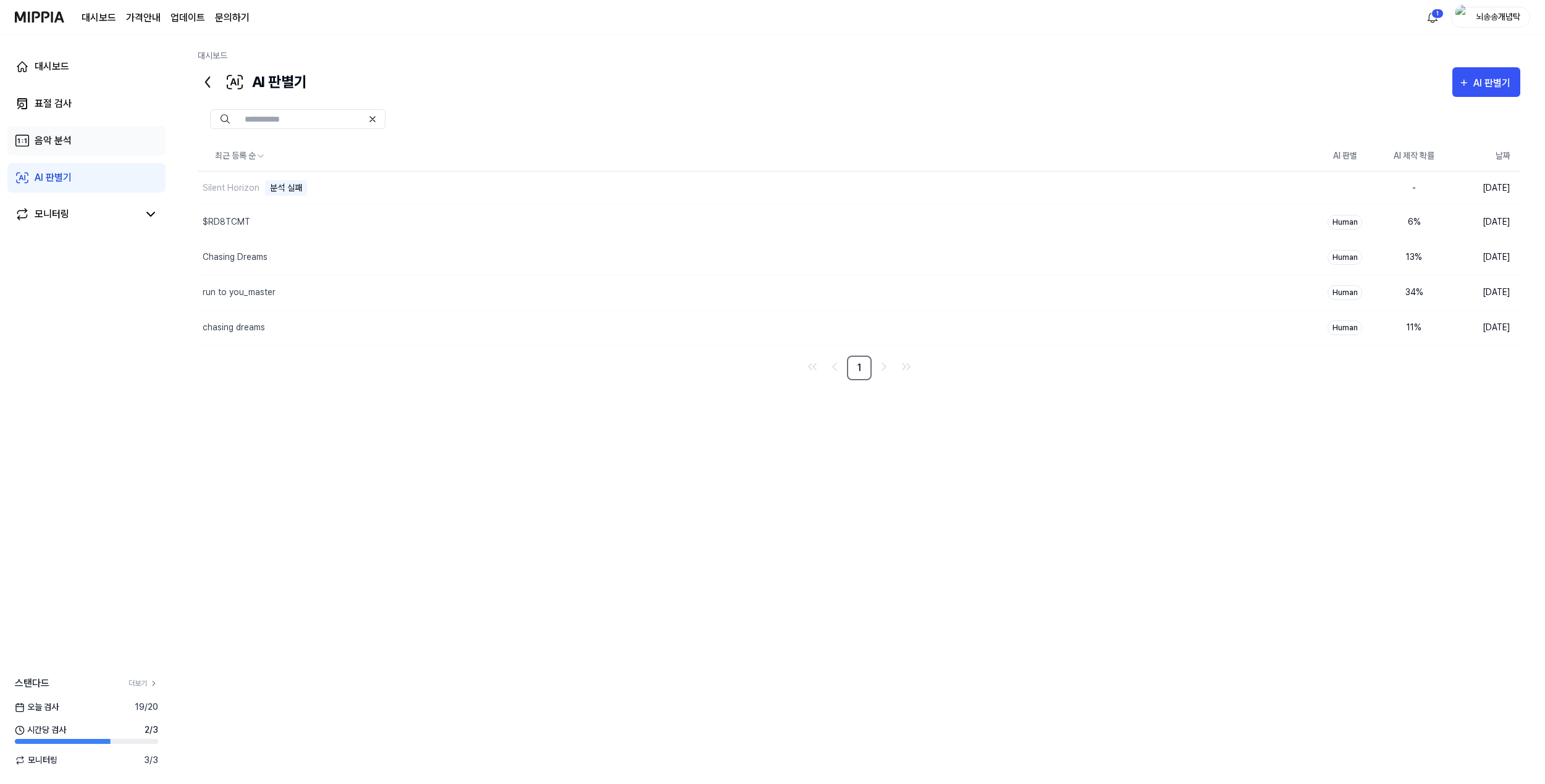
click at [73, 136] on link "음악 분석" at bounding box center [86, 141] width 158 height 30
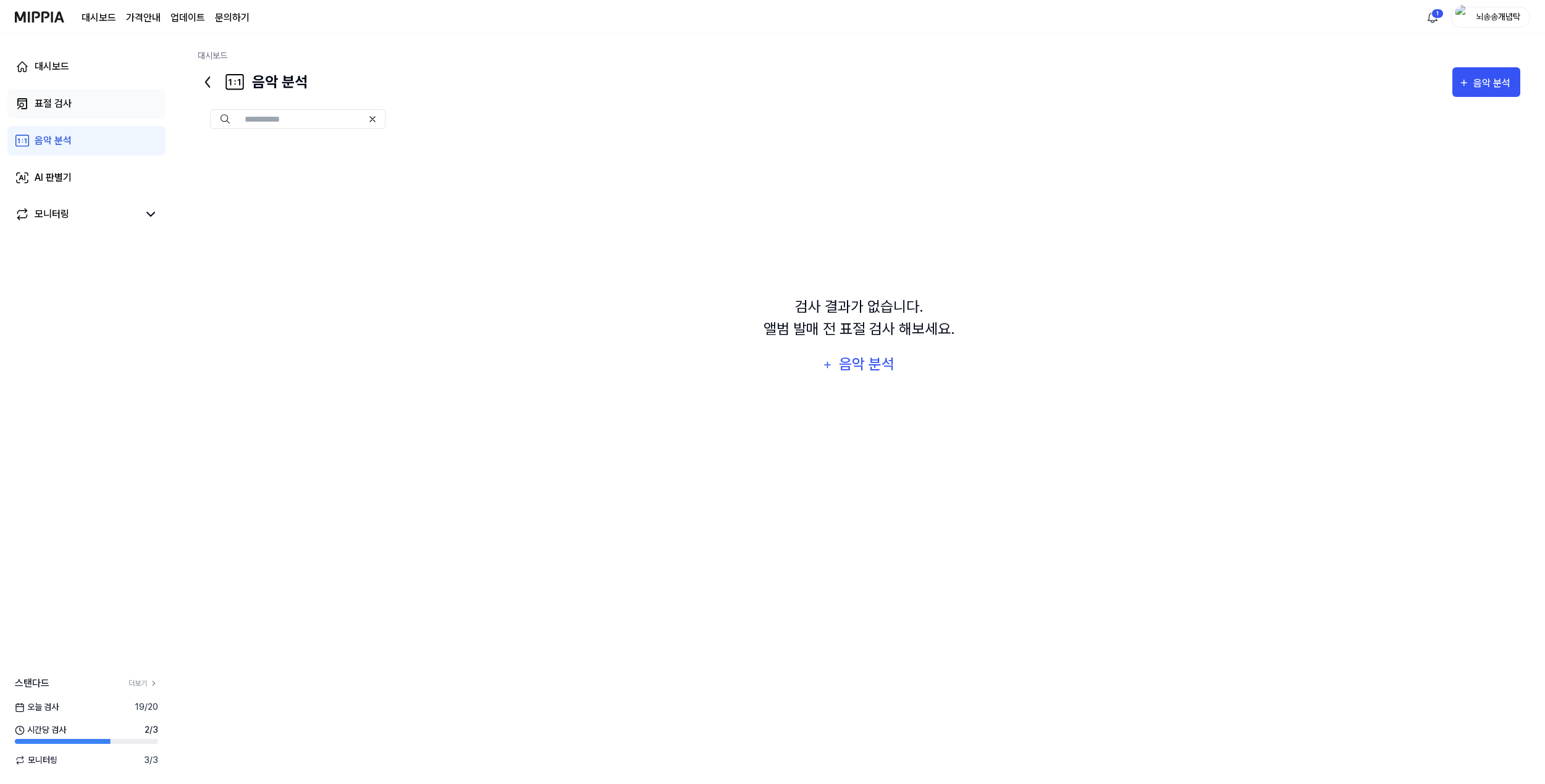
click at [78, 108] on link "표절 검사" at bounding box center [86, 103] width 158 height 30
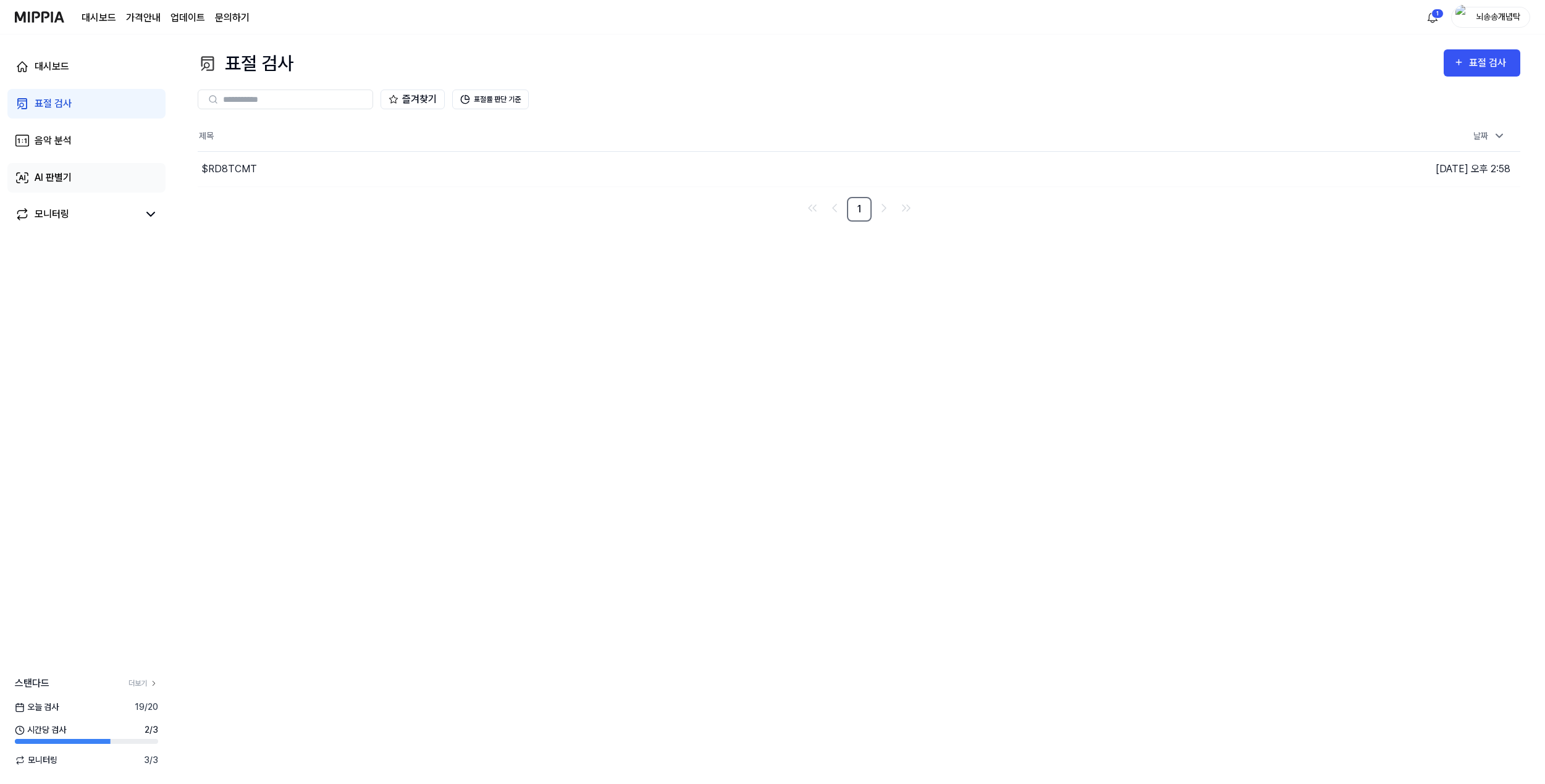
click at [70, 177] on div "AI 판별기" at bounding box center [53, 177] width 37 height 15
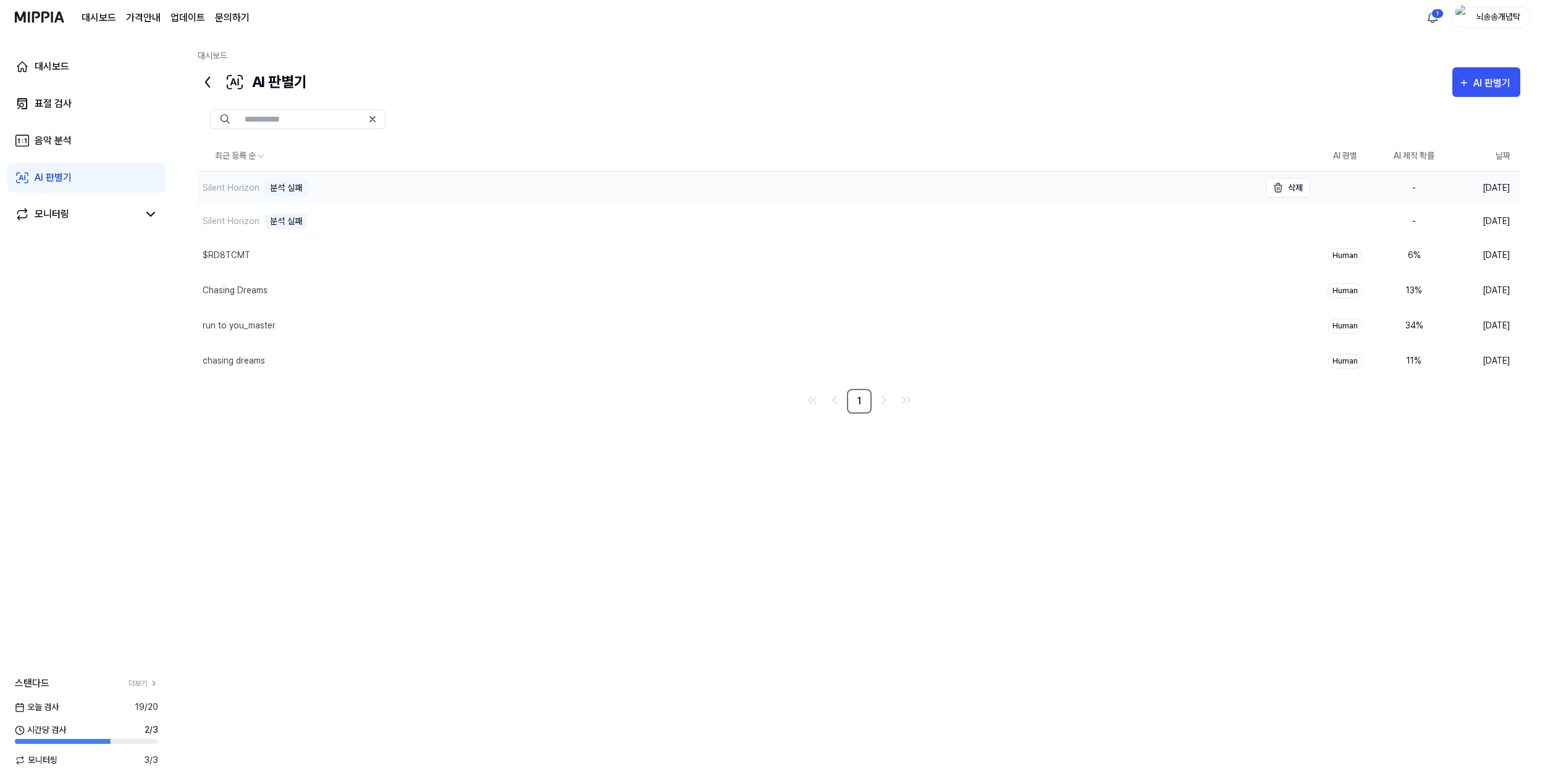
click at [292, 189] on div "분석 실패" at bounding box center [286, 188] width 42 height 15
click at [113, 142] on link "음악 분석" at bounding box center [86, 141] width 158 height 30
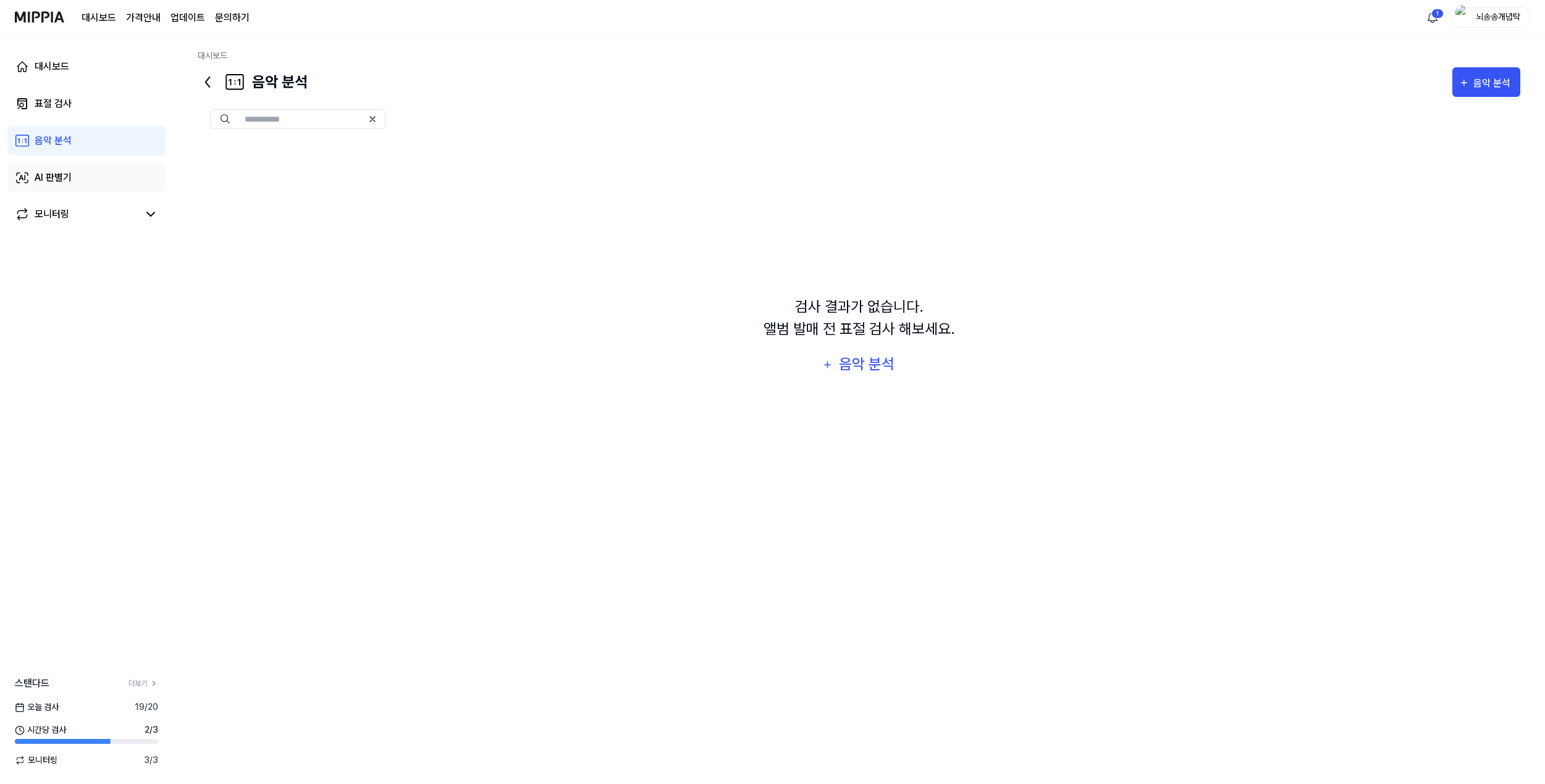
click at [105, 175] on link "AI 판별기" at bounding box center [86, 177] width 158 height 30
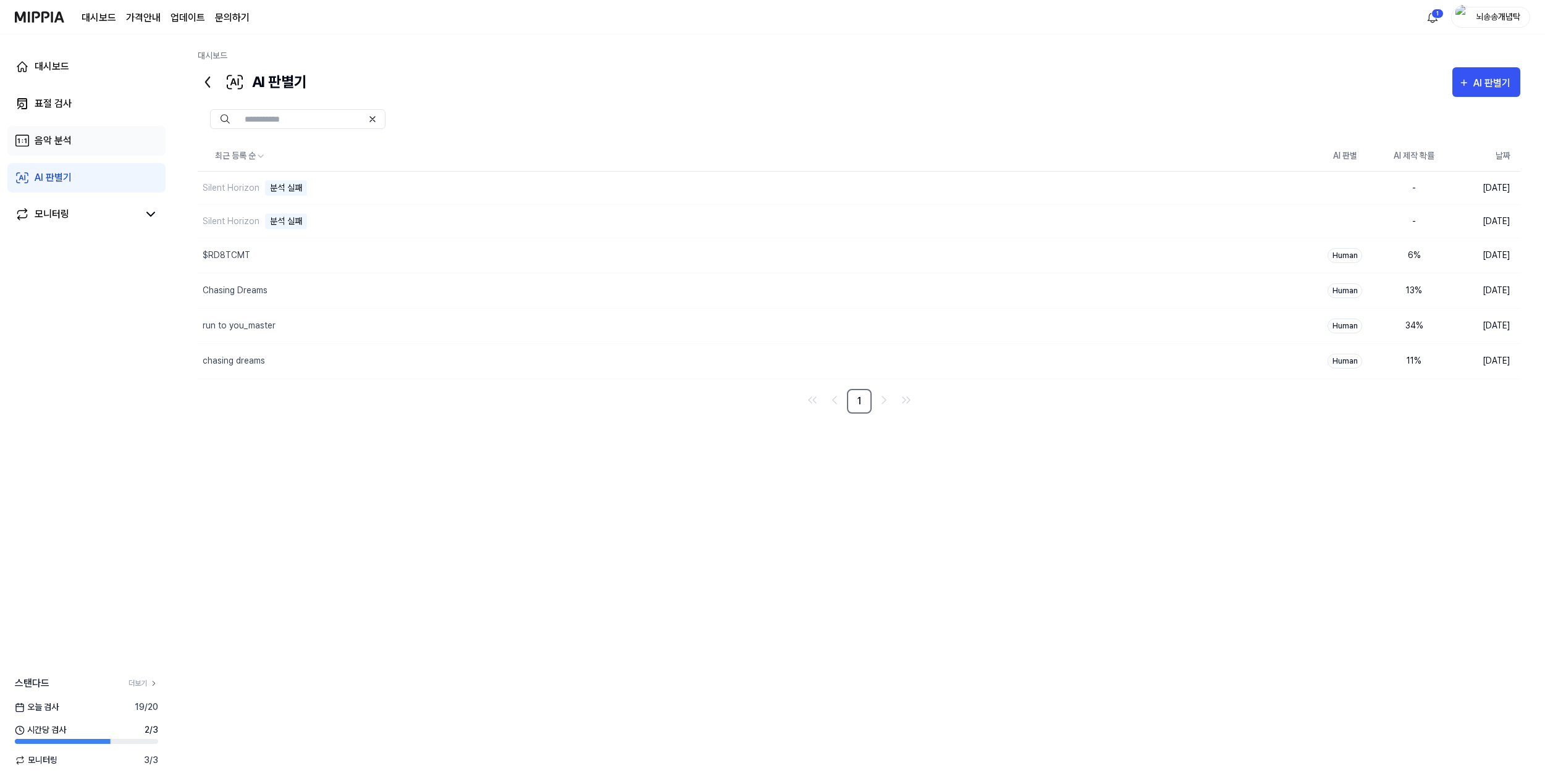
click at [104, 144] on link "음악 분석" at bounding box center [86, 141] width 158 height 30
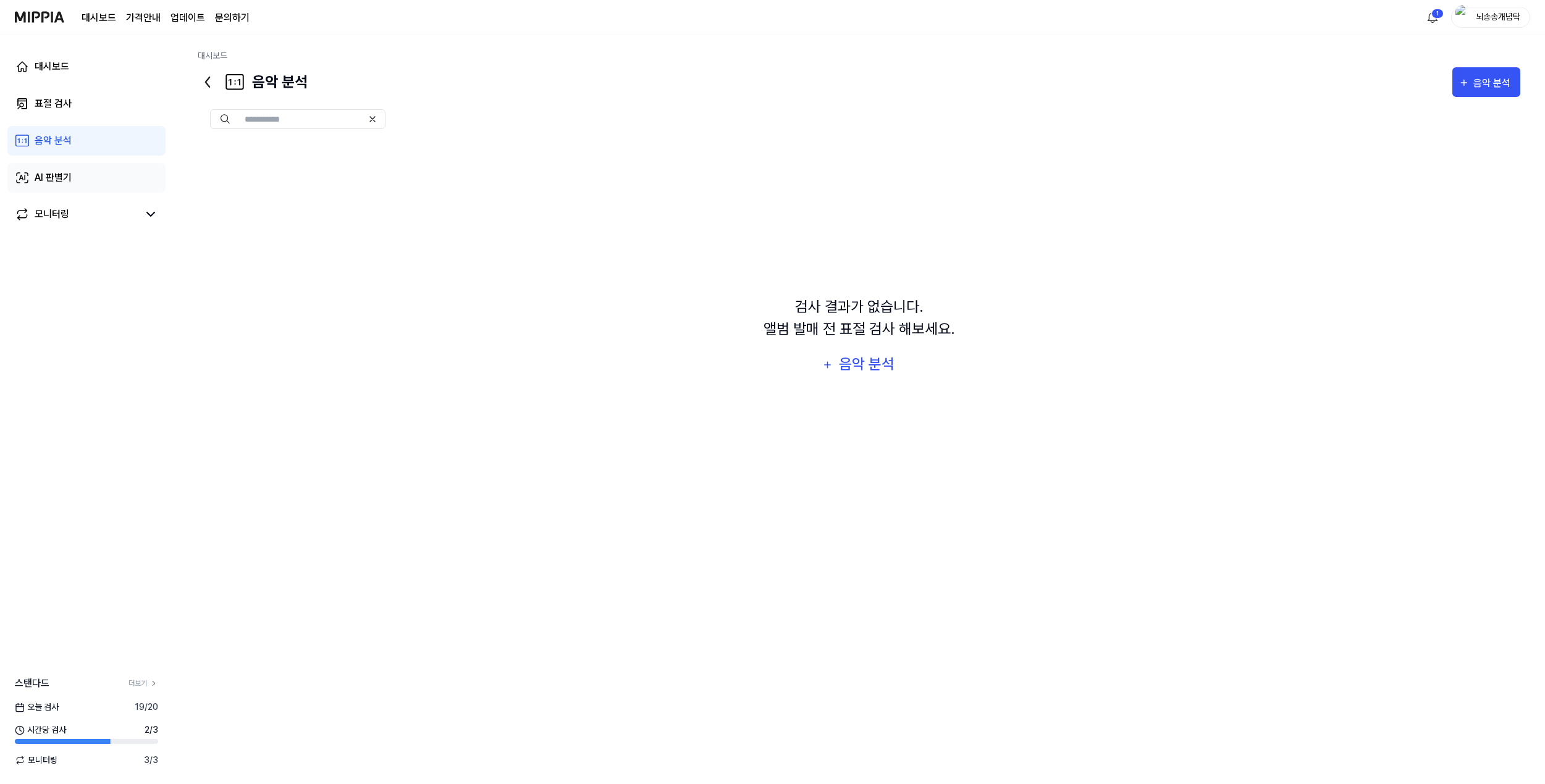
click at [104, 182] on link "AI 판별기" at bounding box center [86, 177] width 158 height 30
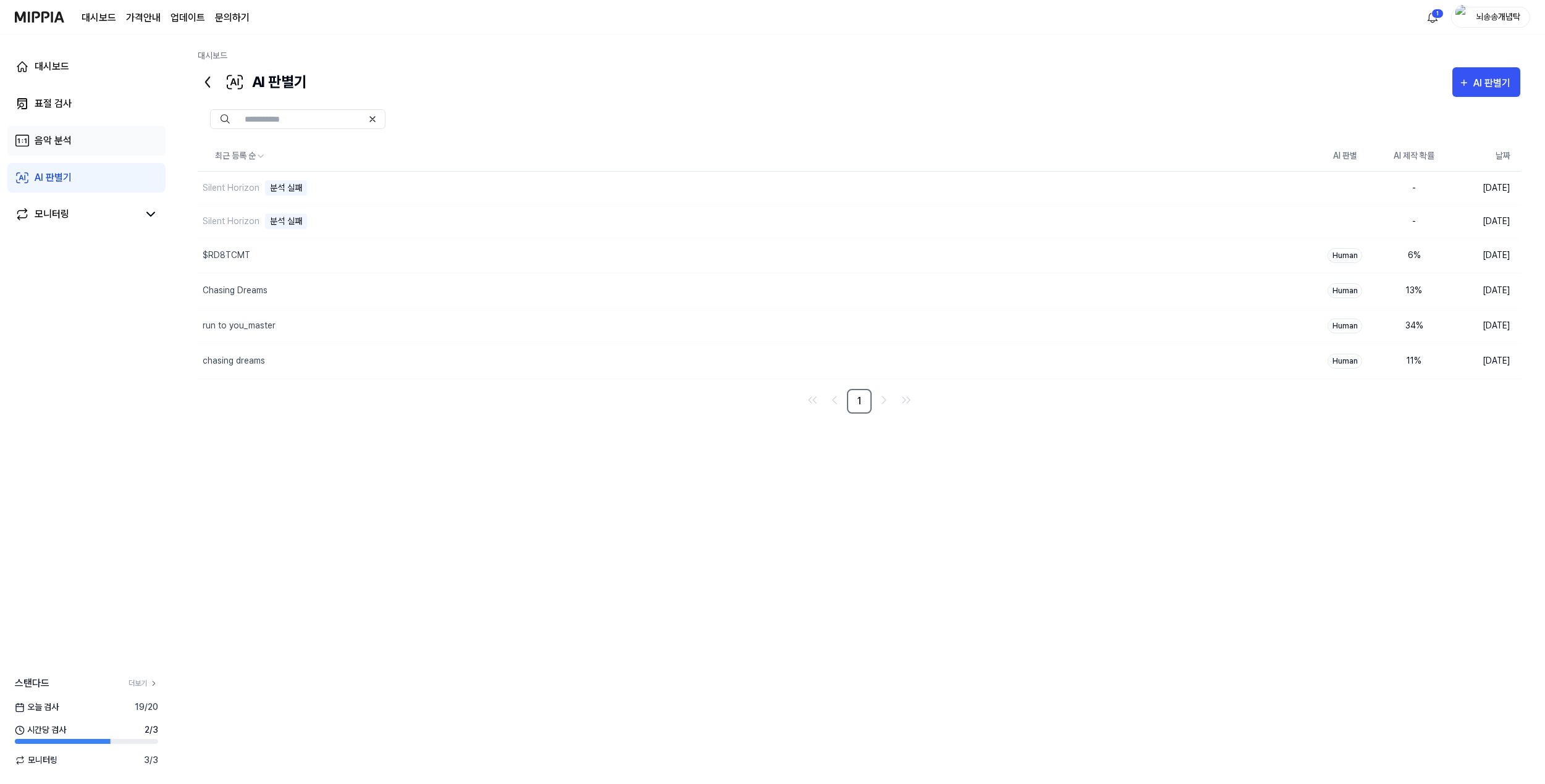
click at [107, 147] on link "음악 분석" at bounding box center [86, 141] width 158 height 30
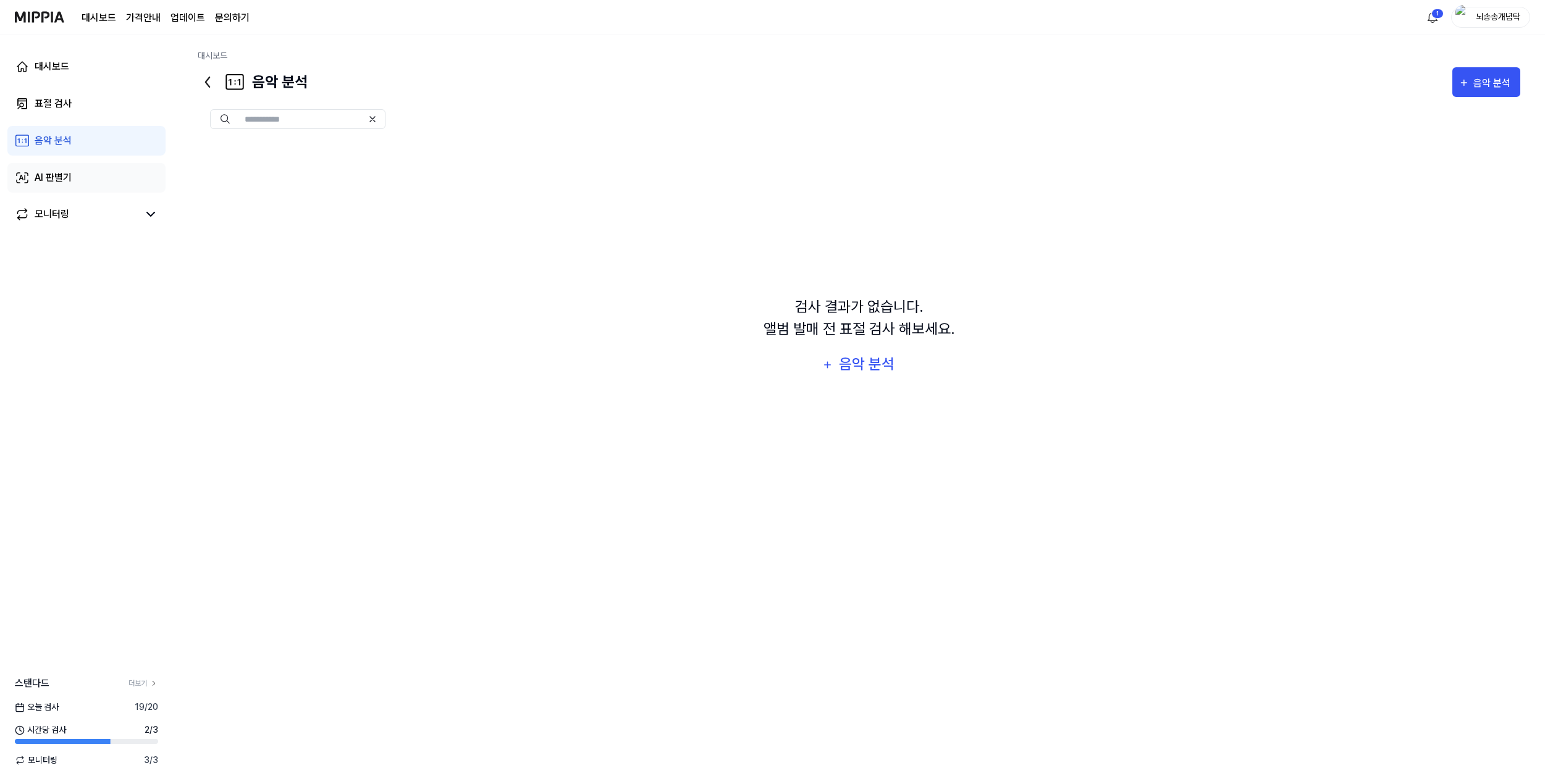
click at [102, 174] on link "AI 판별기" at bounding box center [86, 177] width 158 height 30
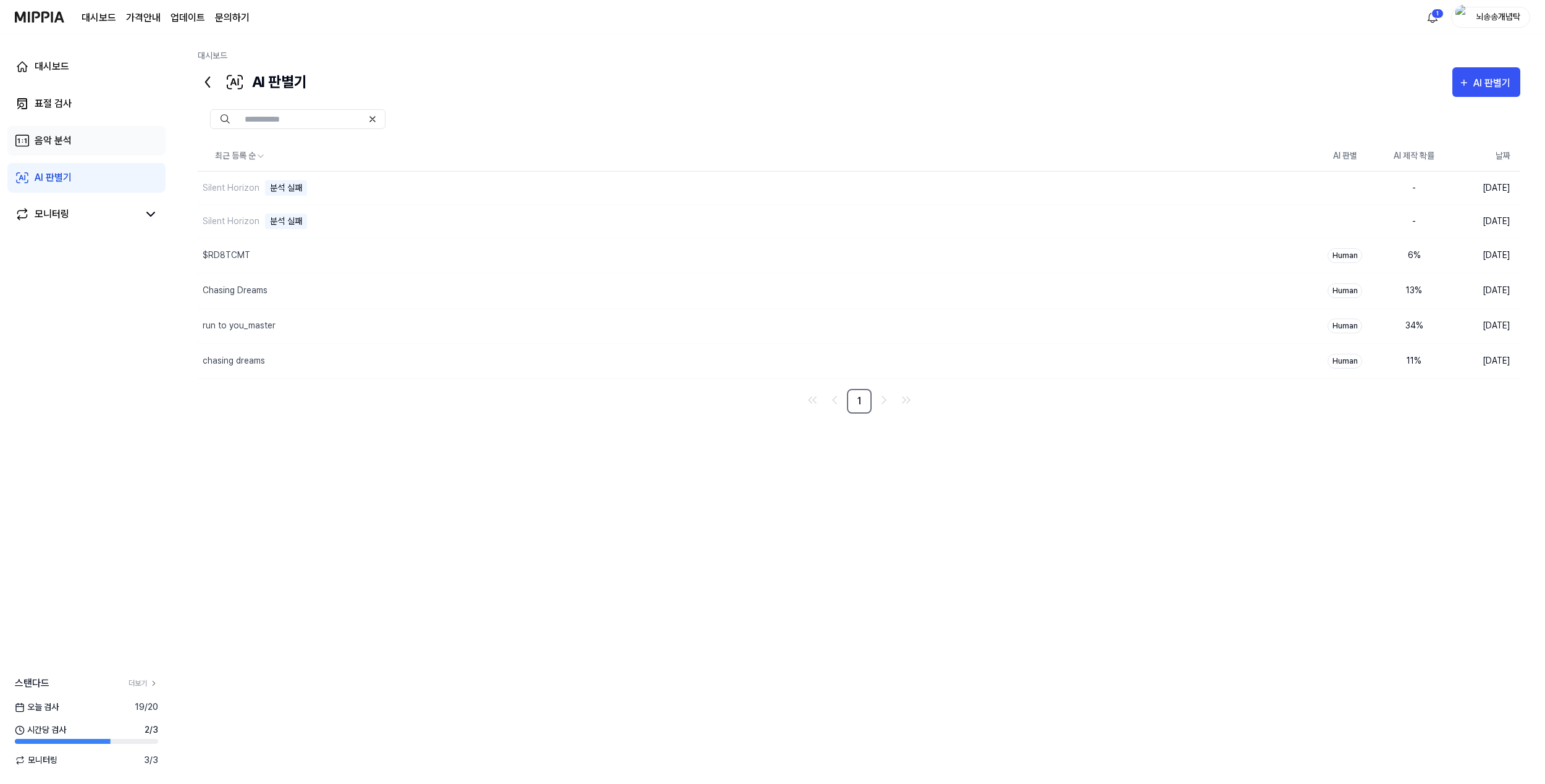
click at [90, 142] on link "음악 분석" at bounding box center [86, 141] width 158 height 30
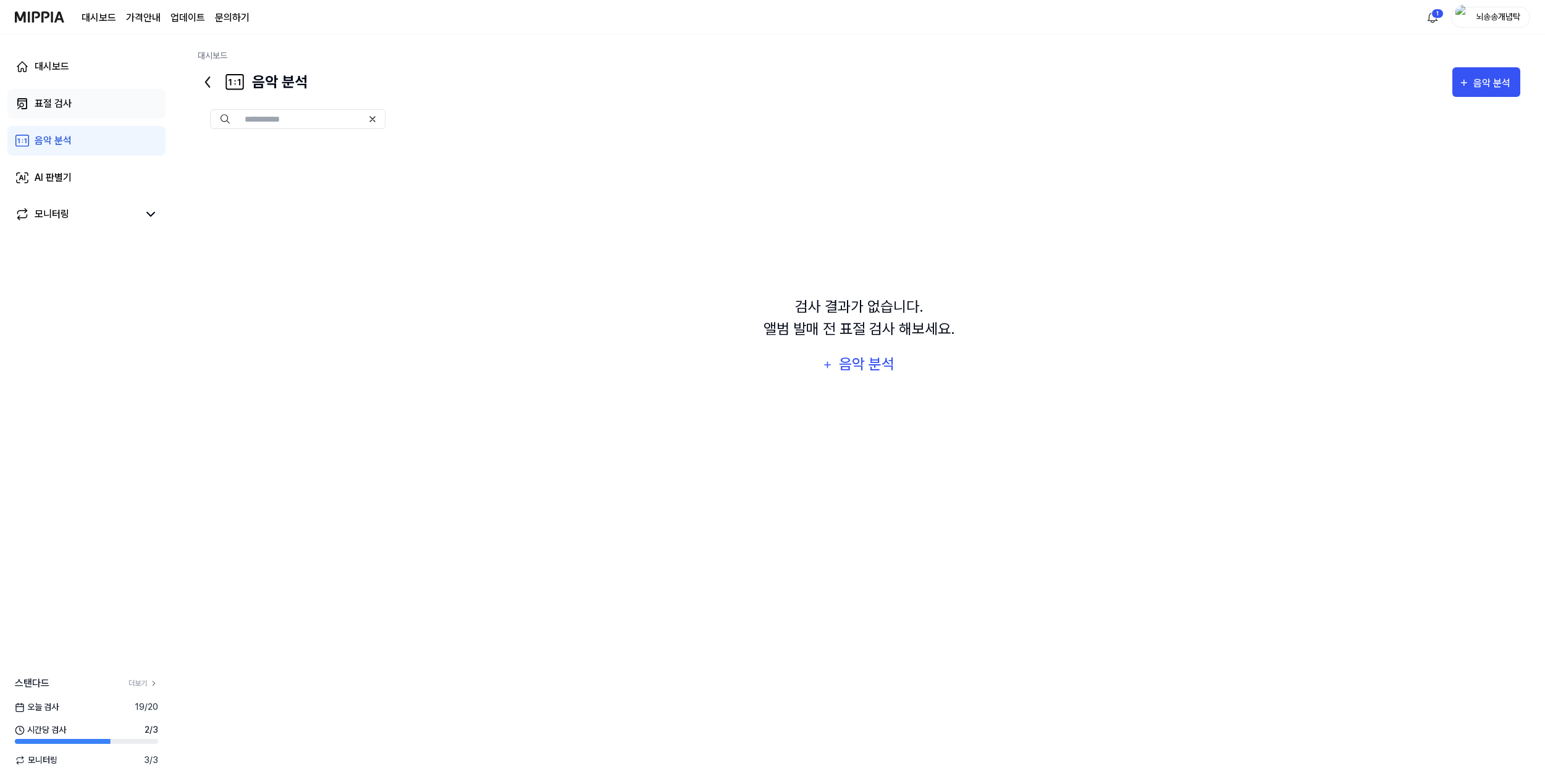
click at [93, 107] on link "표절 검사" at bounding box center [86, 103] width 158 height 30
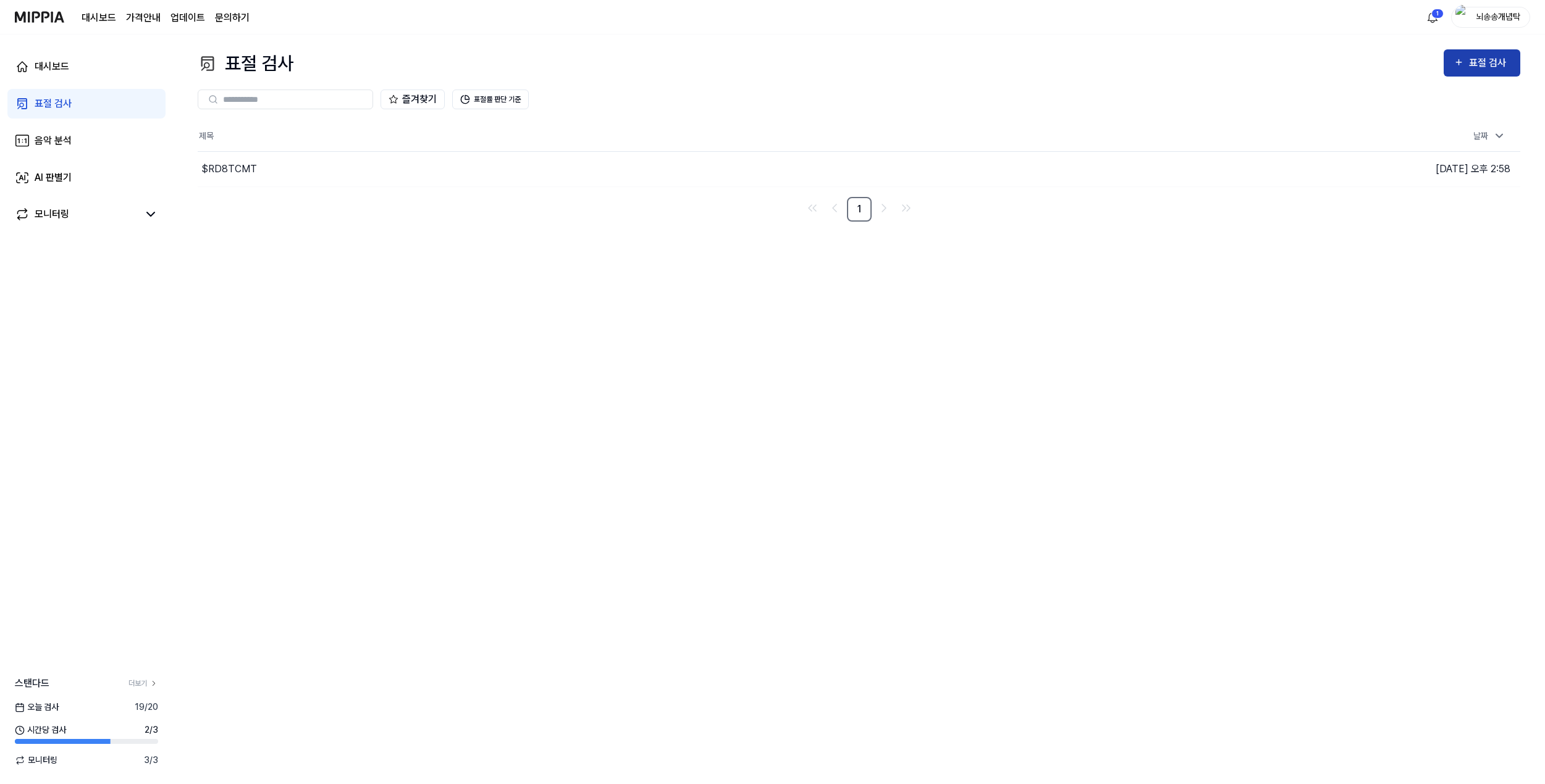
click at [1470, 66] on div "표절 검사" at bounding box center [1490, 62] width 42 height 16
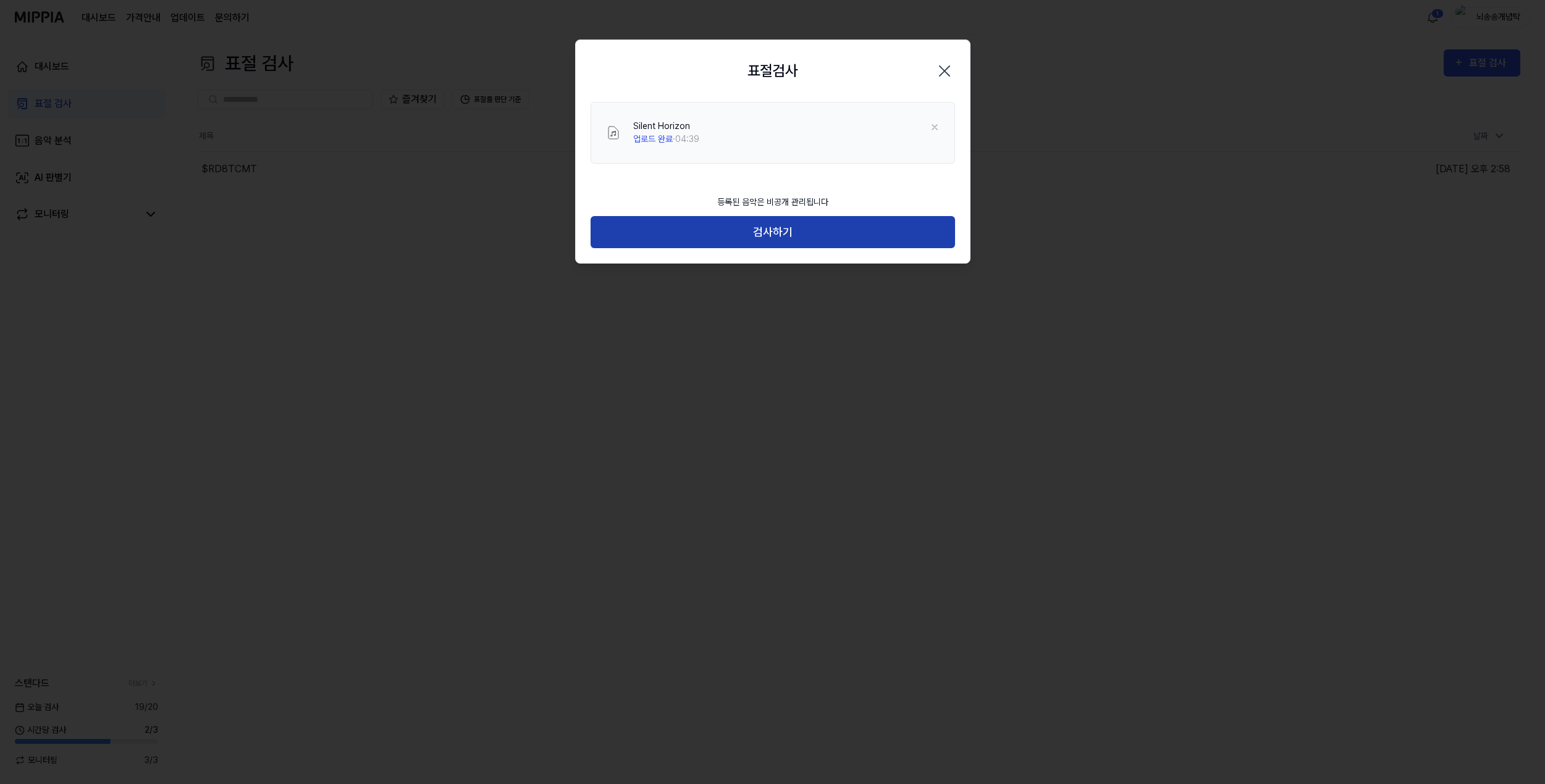
click at [772, 223] on button "검사하기" at bounding box center [772, 232] width 364 height 32
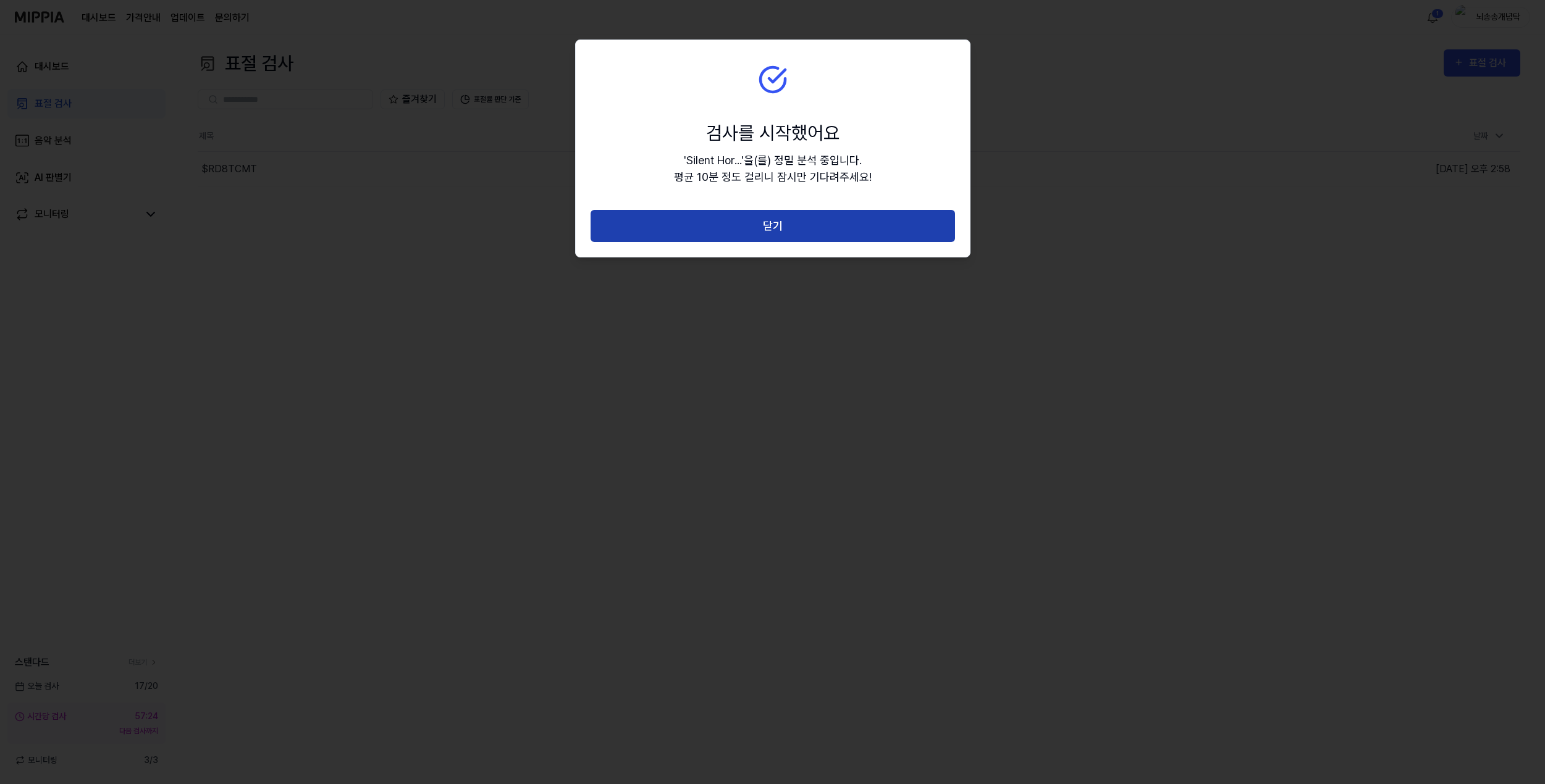
click at [792, 220] on button "닫기" at bounding box center [772, 226] width 364 height 32
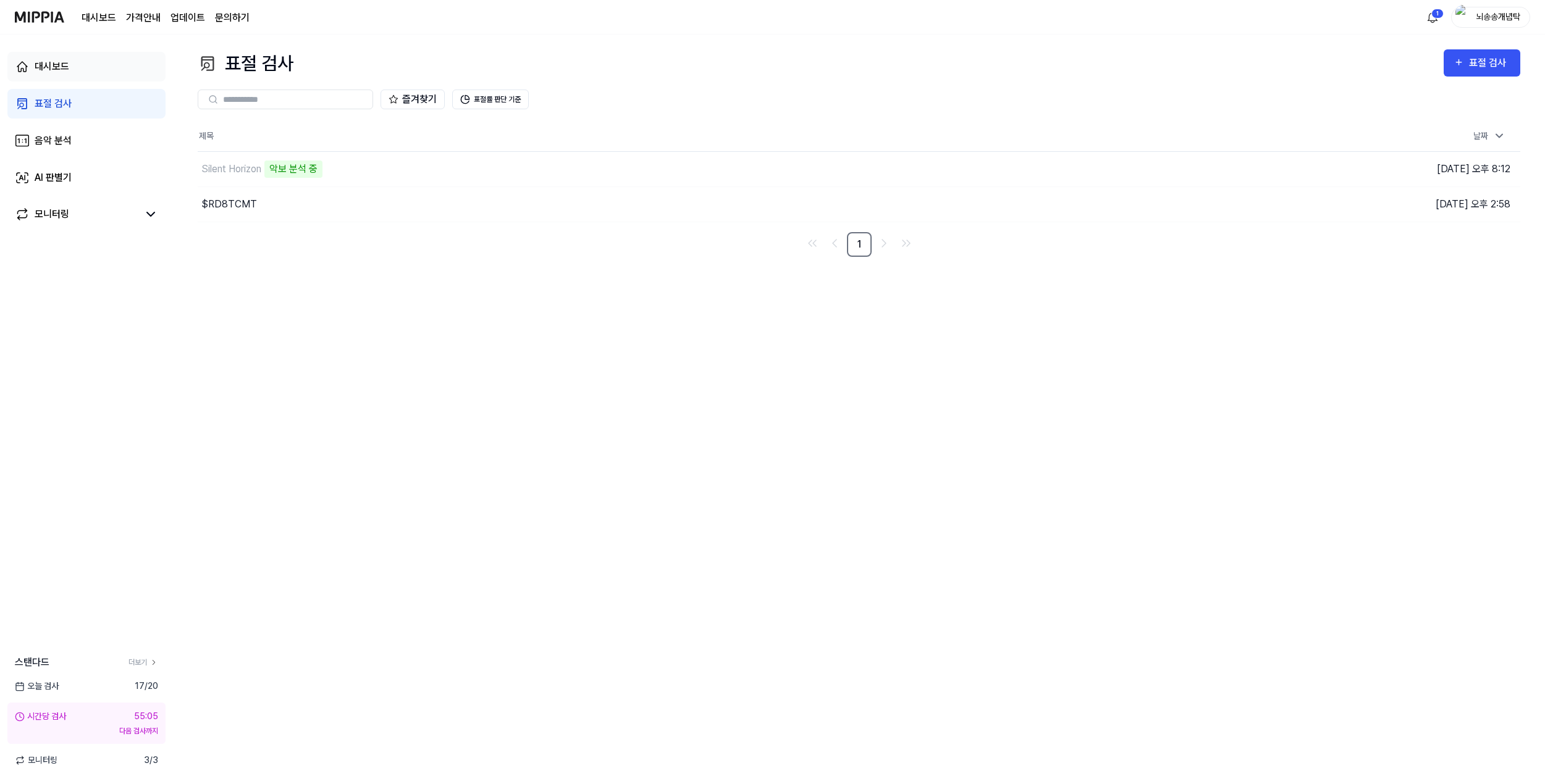
click at [48, 66] on div "대시보드" at bounding box center [52, 66] width 35 height 15
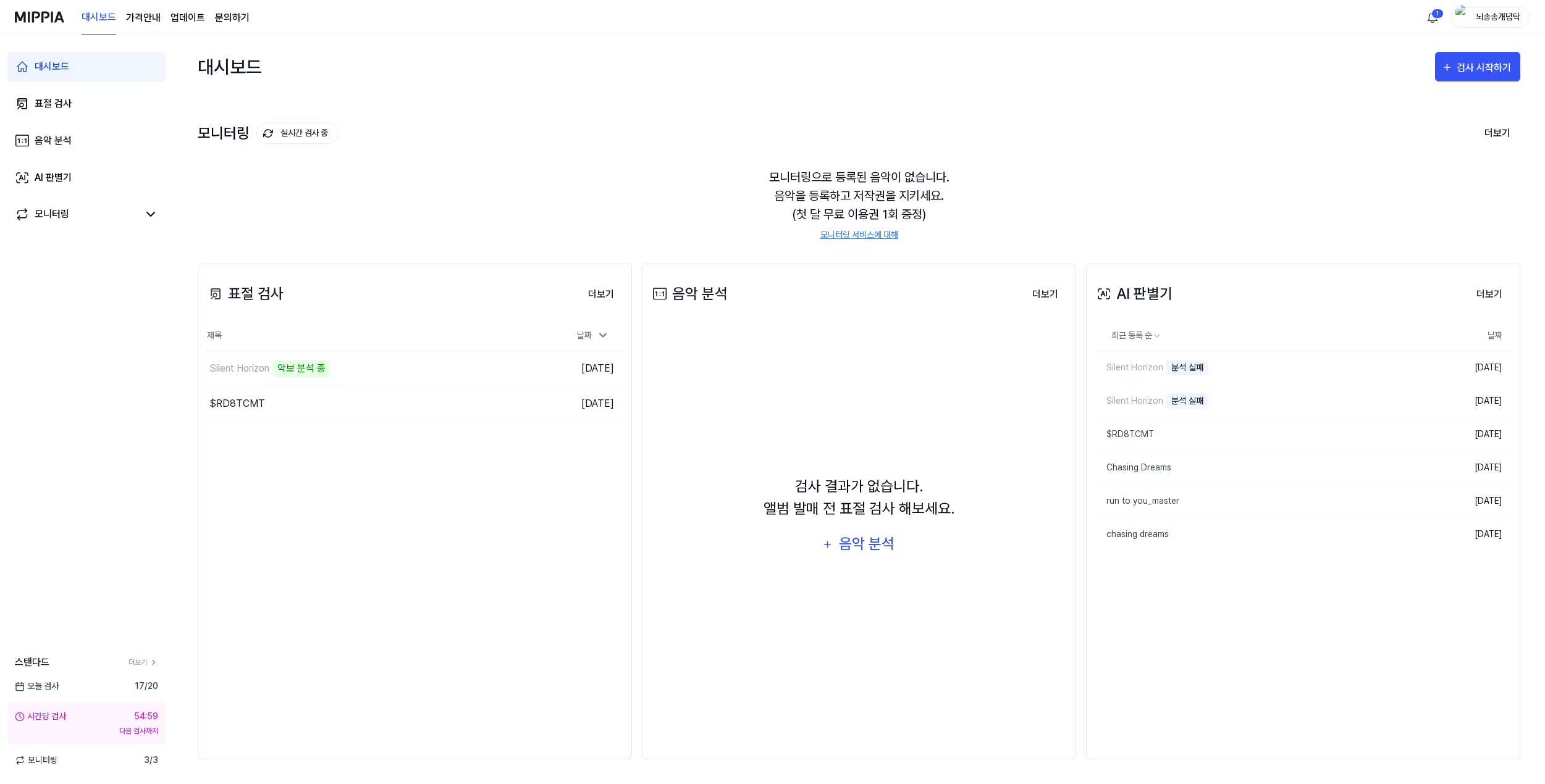
click at [46, 22] on img at bounding box center [39, 17] width 49 height 34
click at [131, 23] on 버튼 "가격안내" at bounding box center [143, 17] width 35 height 15
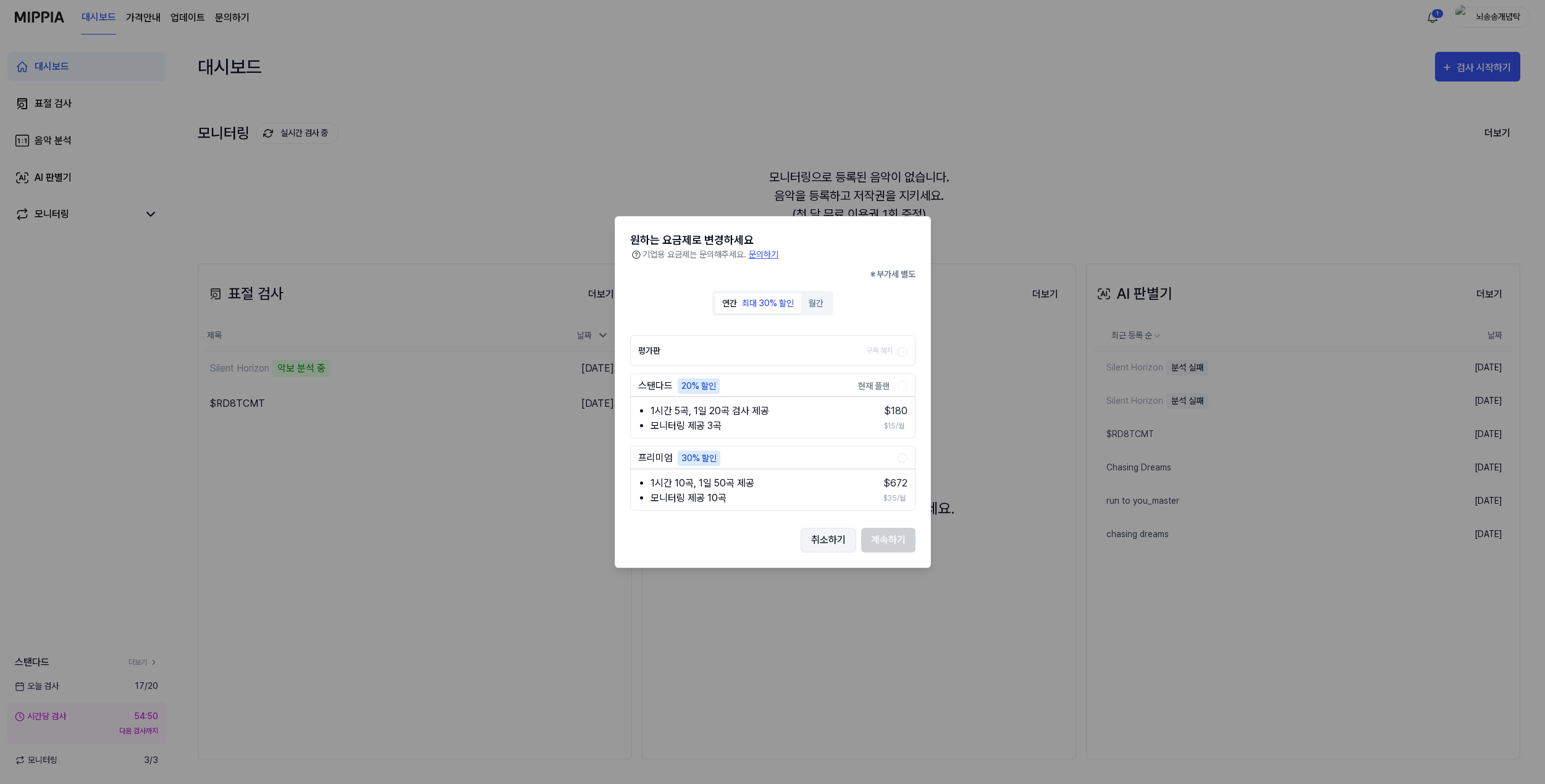
click at [842, 543] on button "취소하기" at bounding box center [828, 540] width 55 height 25
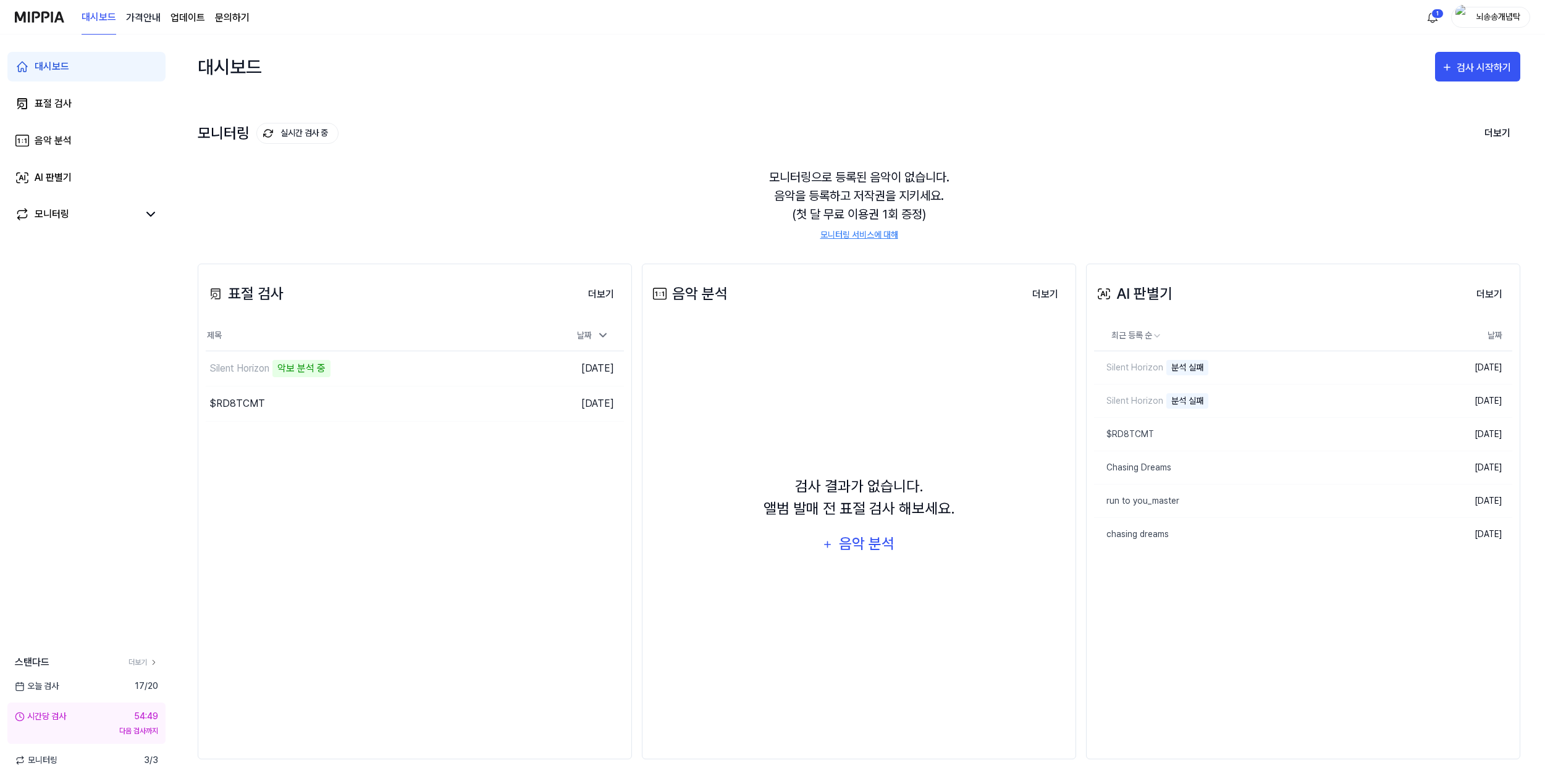
click at [154, 21] on 버튼 "가격안내" at bounding box center [143, 17] width 35 height 15
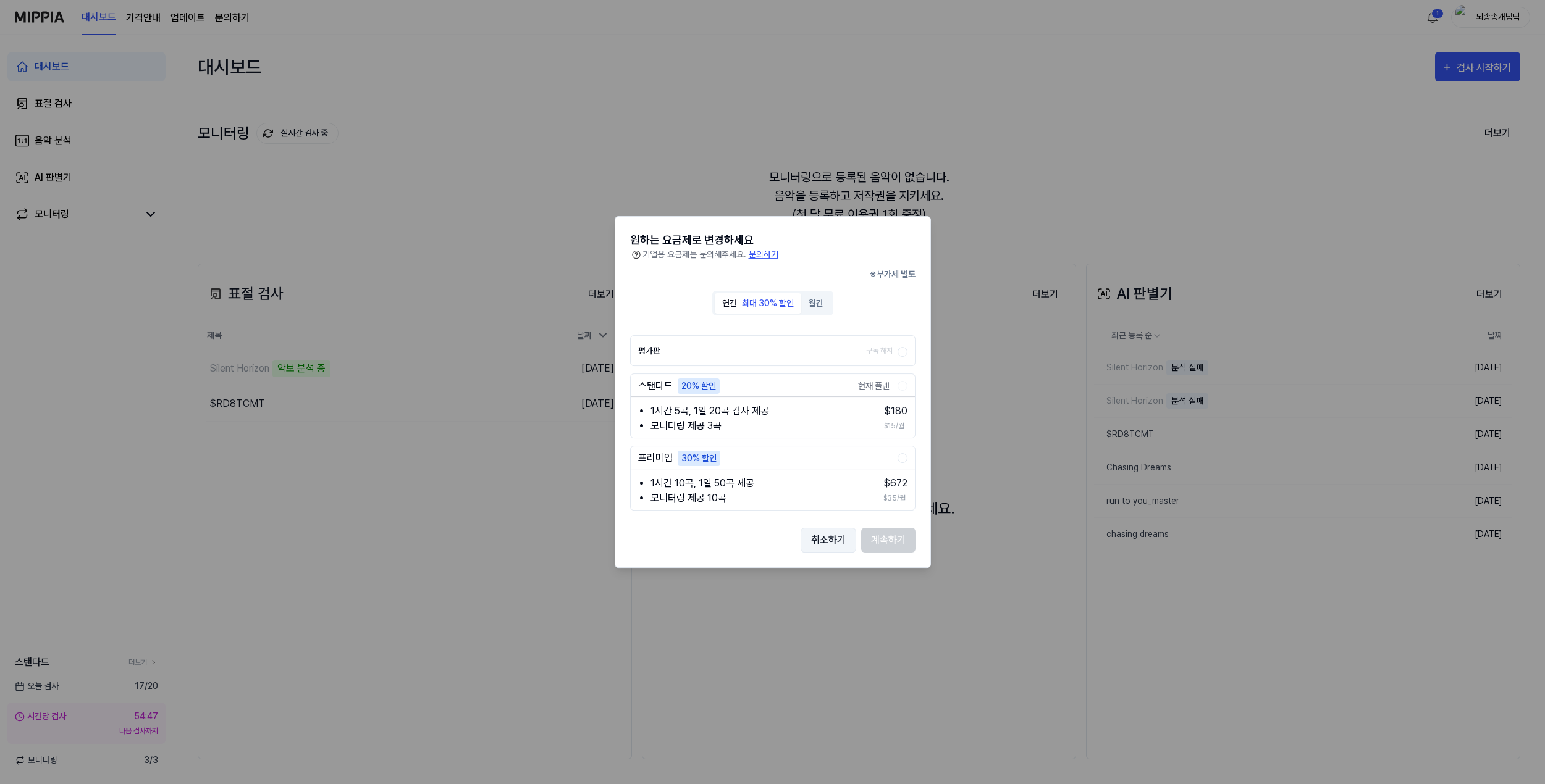
click at [838, 544] on button "취소하기" at bounding box center [828, 540] width 55 height 25
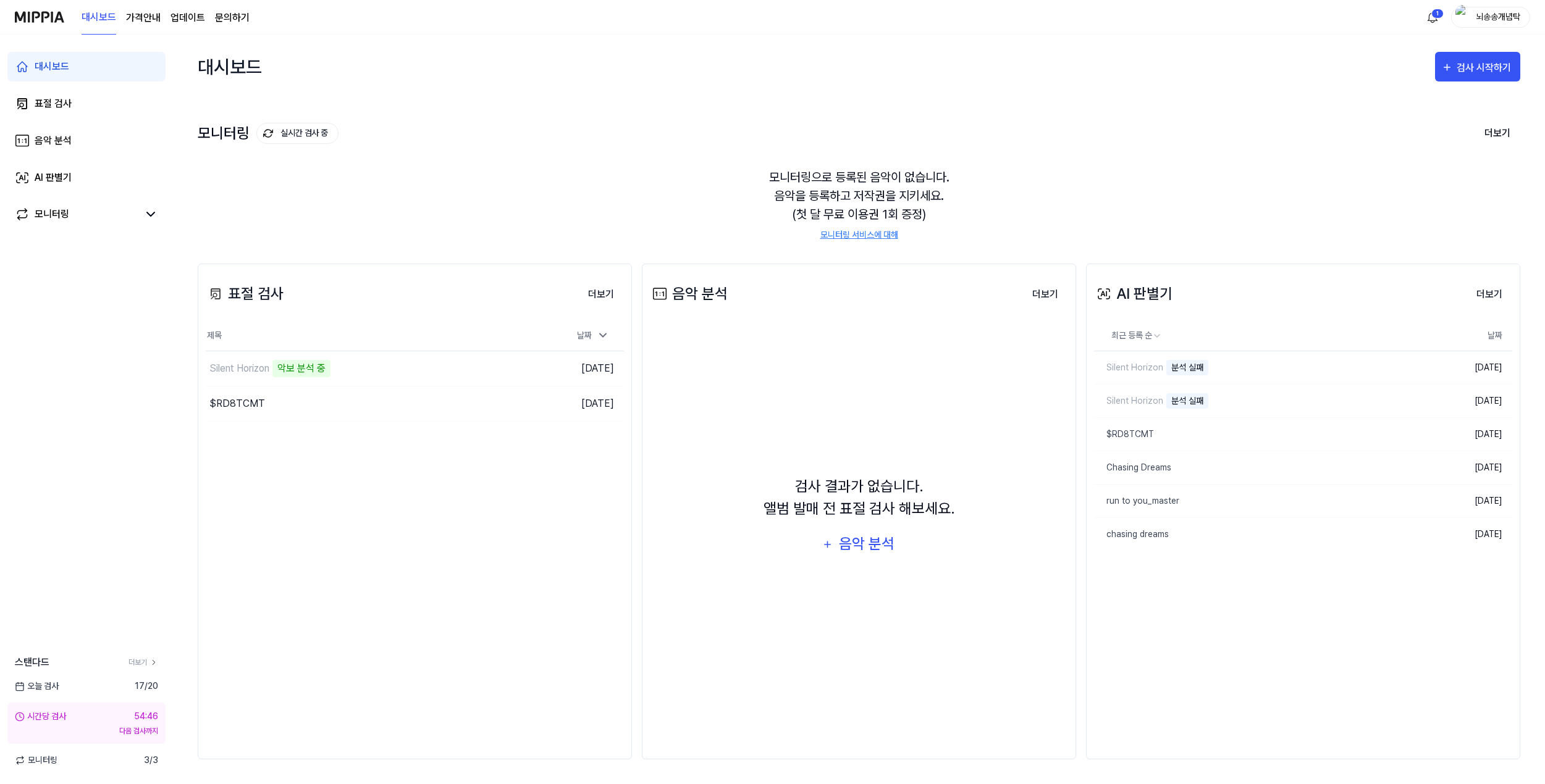
click at [229, 15] on link "문의하기" at bounding box center [232, 17] width 35 height 15
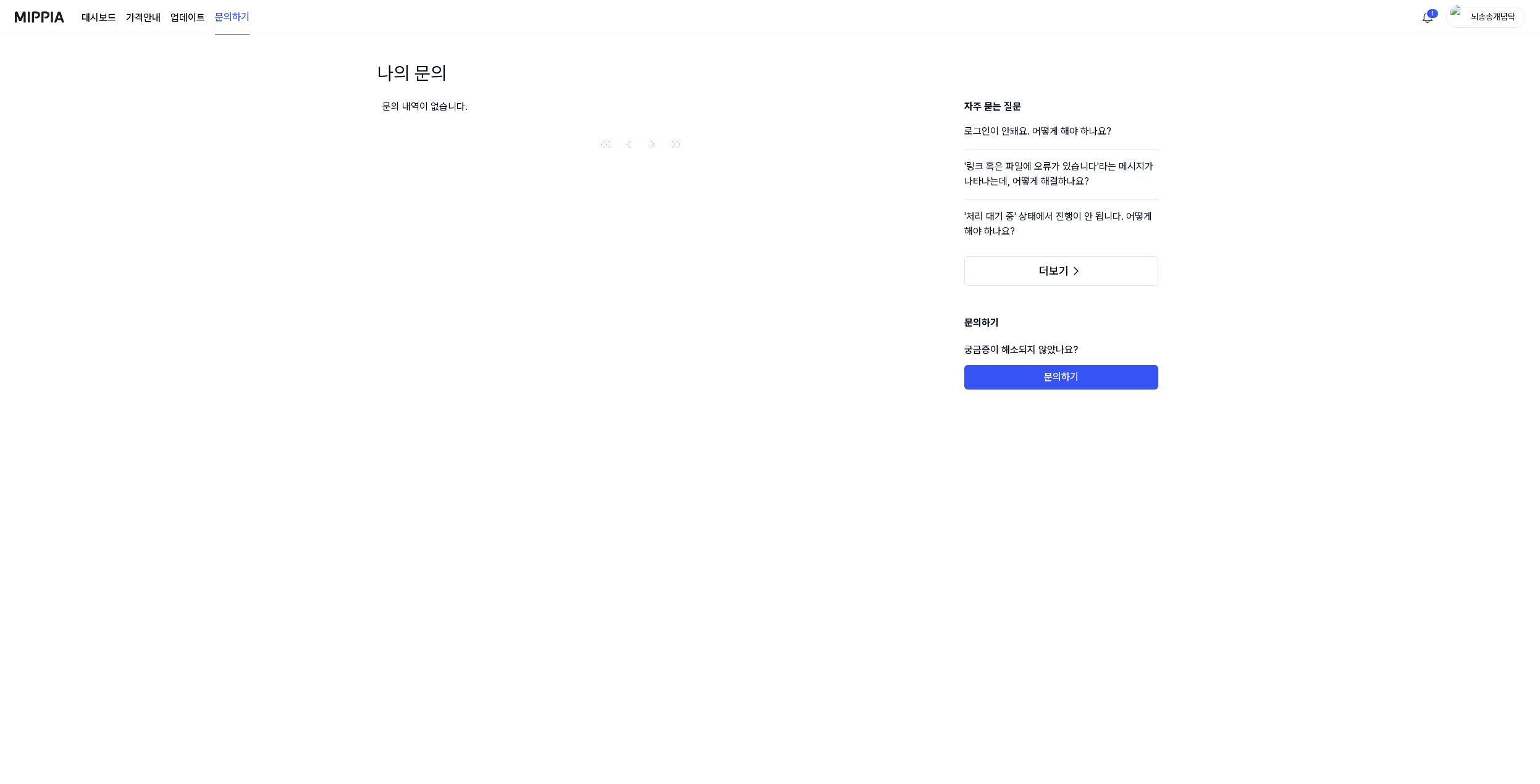
click at [1014, 173] on h4 "'링크 혹은 파일에 오류가 있습니다'라는 메시지가 나타나는데, 어떻게 해결하나요?" at bounding box center [1061, 179] width 194 height 39
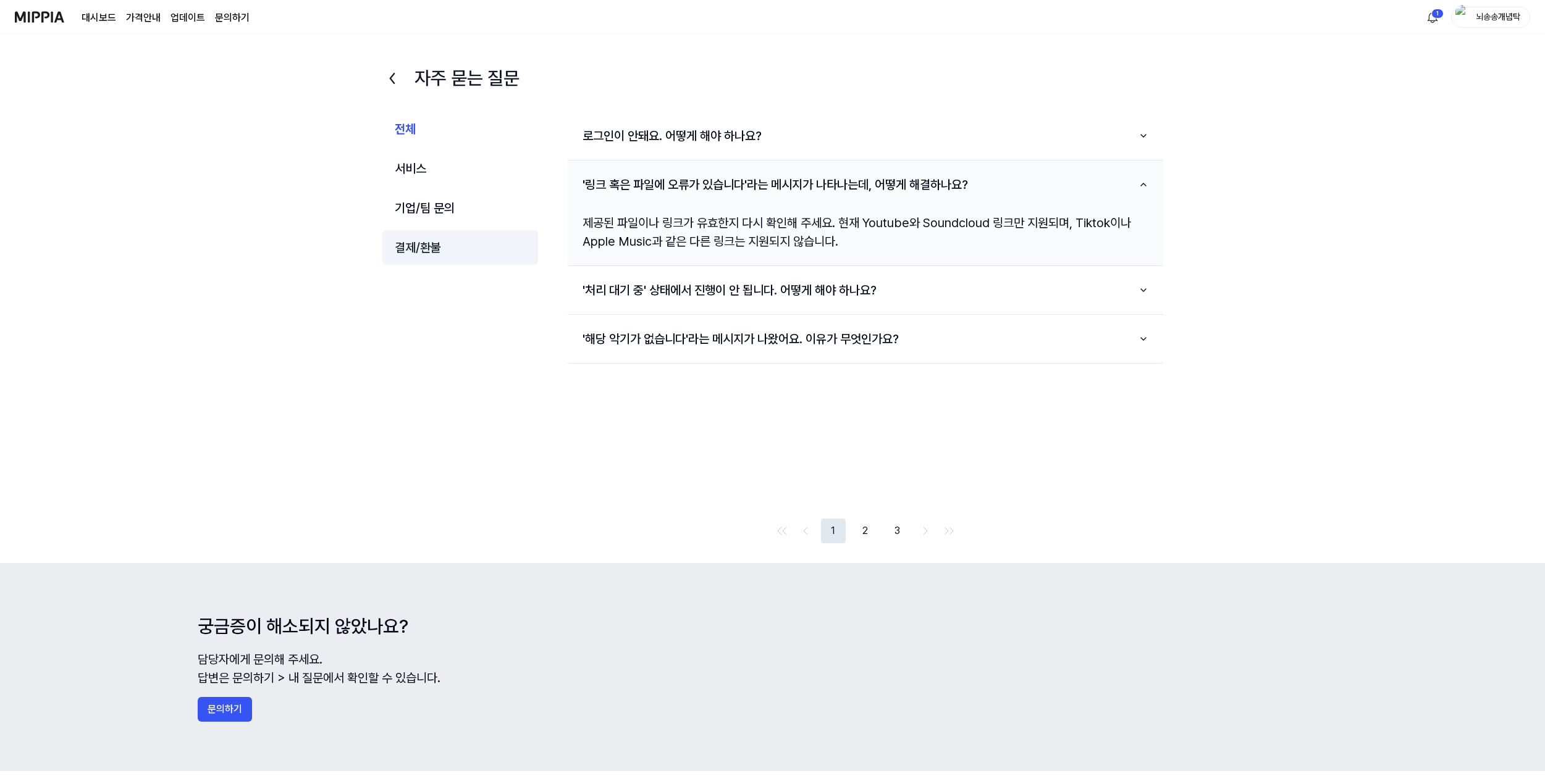
click at [461, 248] on button "결제/환불" at bounding box center [460, 247] width 156 height 35
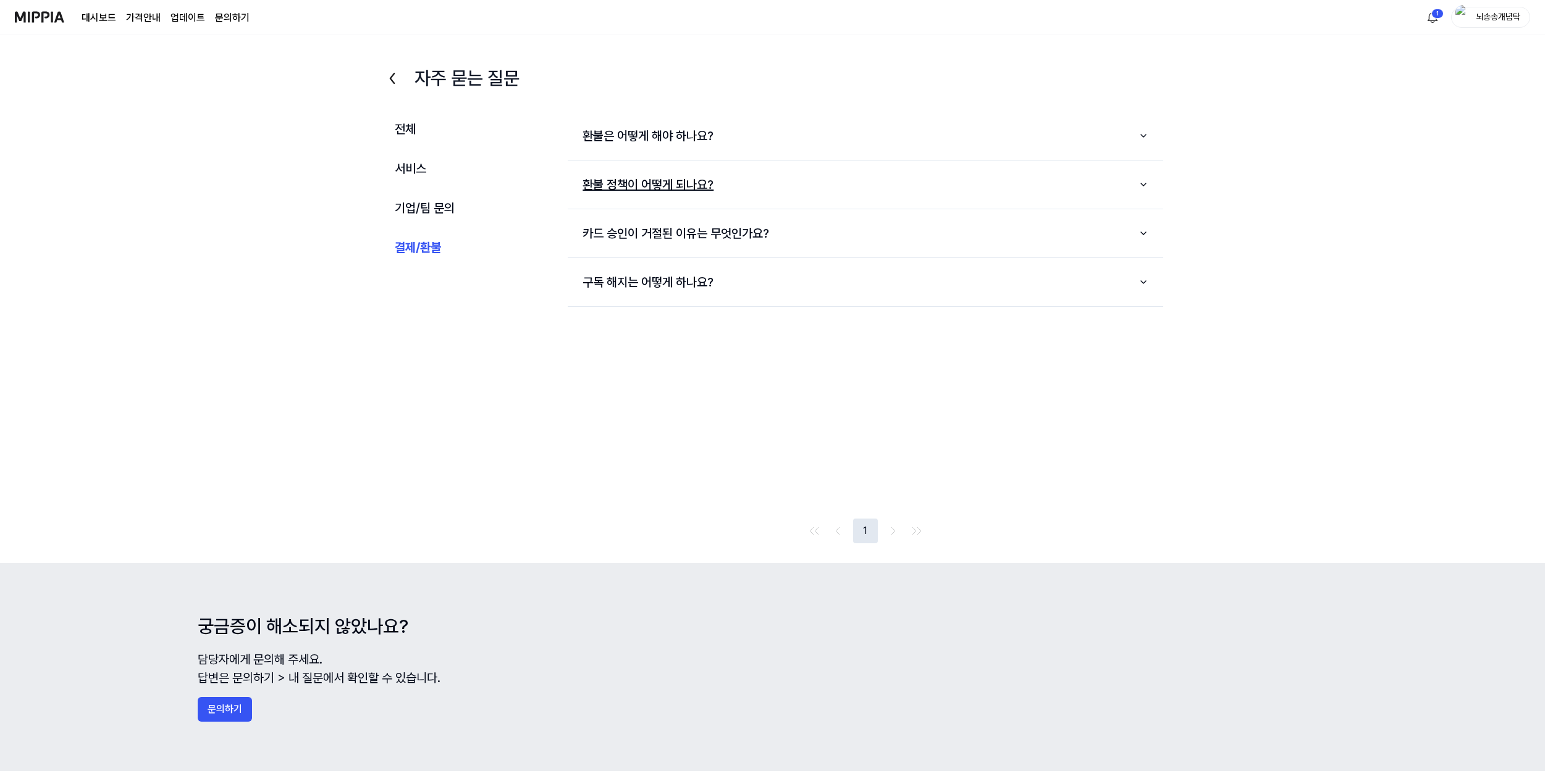
click at [687, 192] on button "환불 정책이 어떻게 되나요?" at bounding box center [864, 184] width 595 height 38
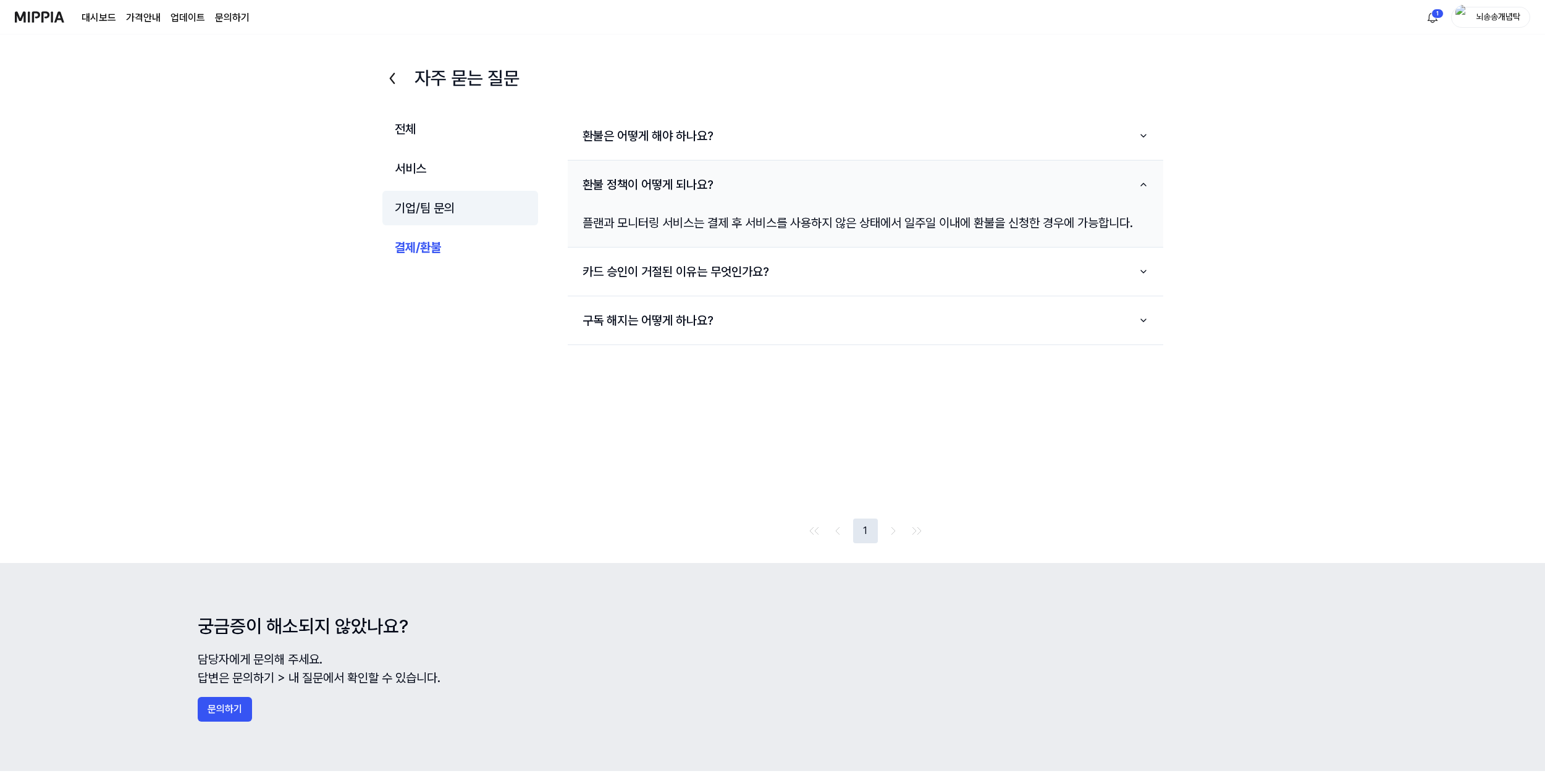
click at [405, 200] on button "기업/팀 문의" at bounding box center [460, 208] width 156 height 35
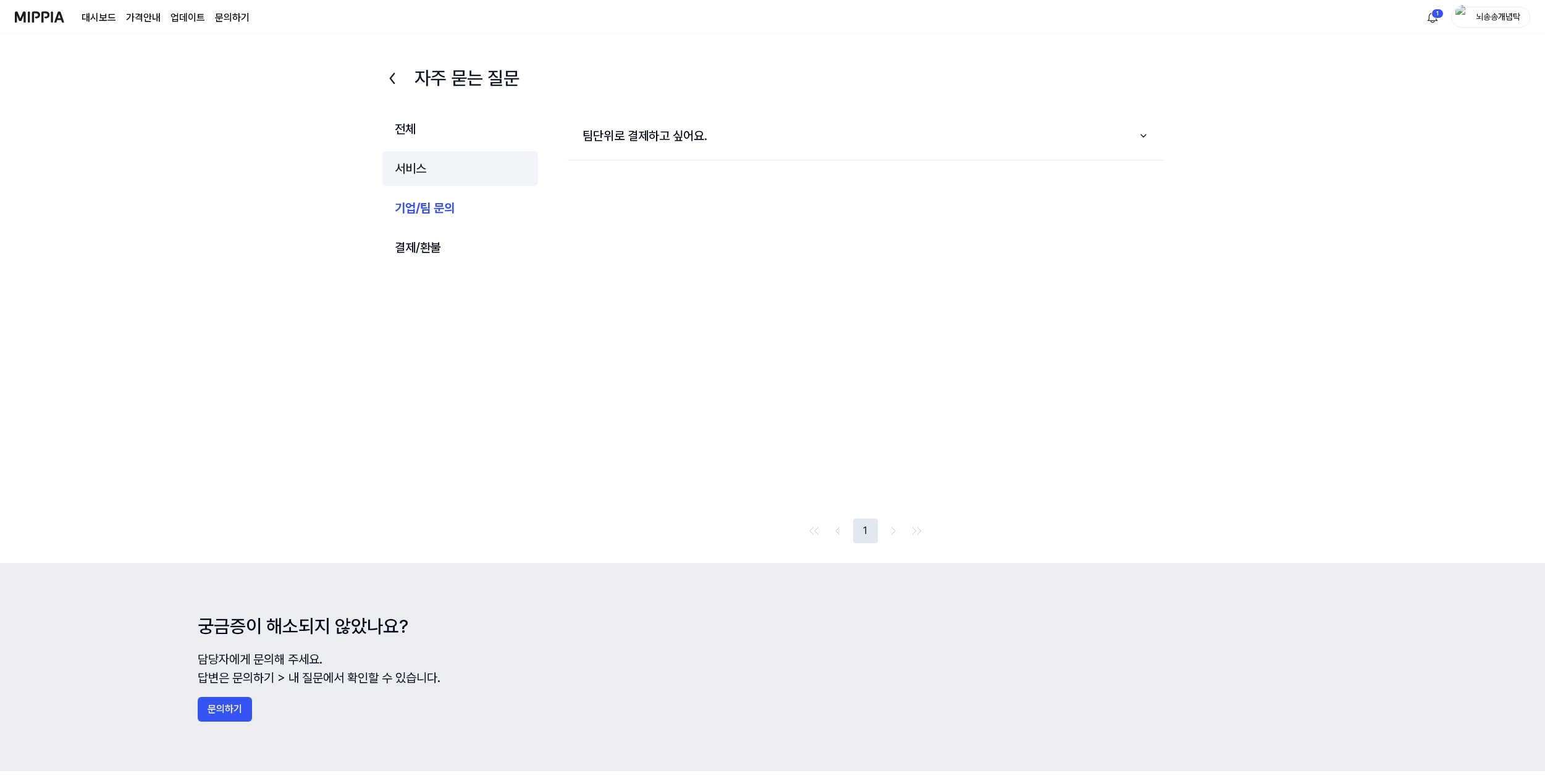
click at [403, 173] on button "서비스" at bounding box center [460, 168] width 156 height 35
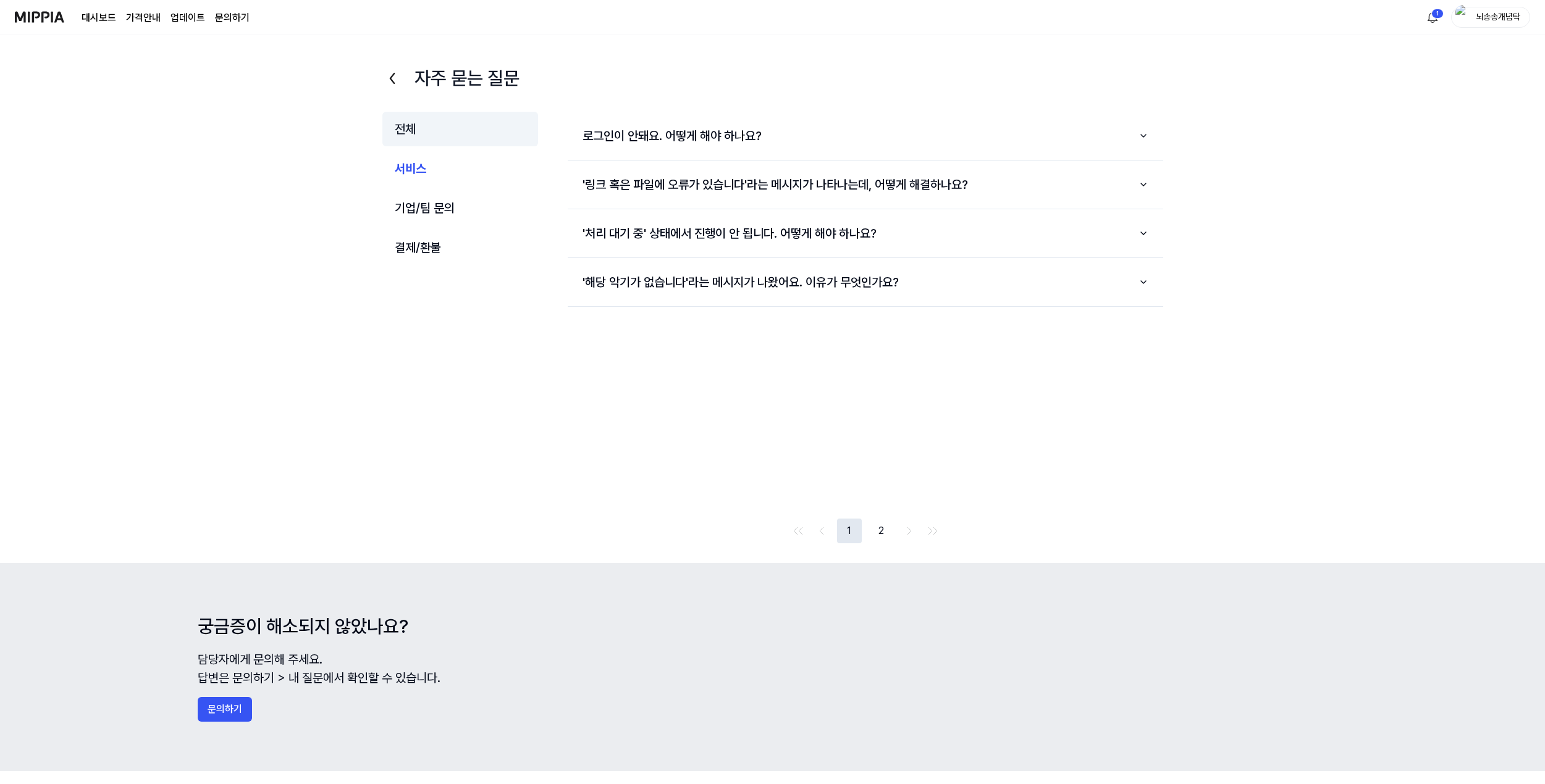
click at [402, 132] on button "전체" at bounding box center [460, 129] width 156 height 35
click at [450, 243] on button "결제/환불" at bounding box center [460, 247] width 156 height 35
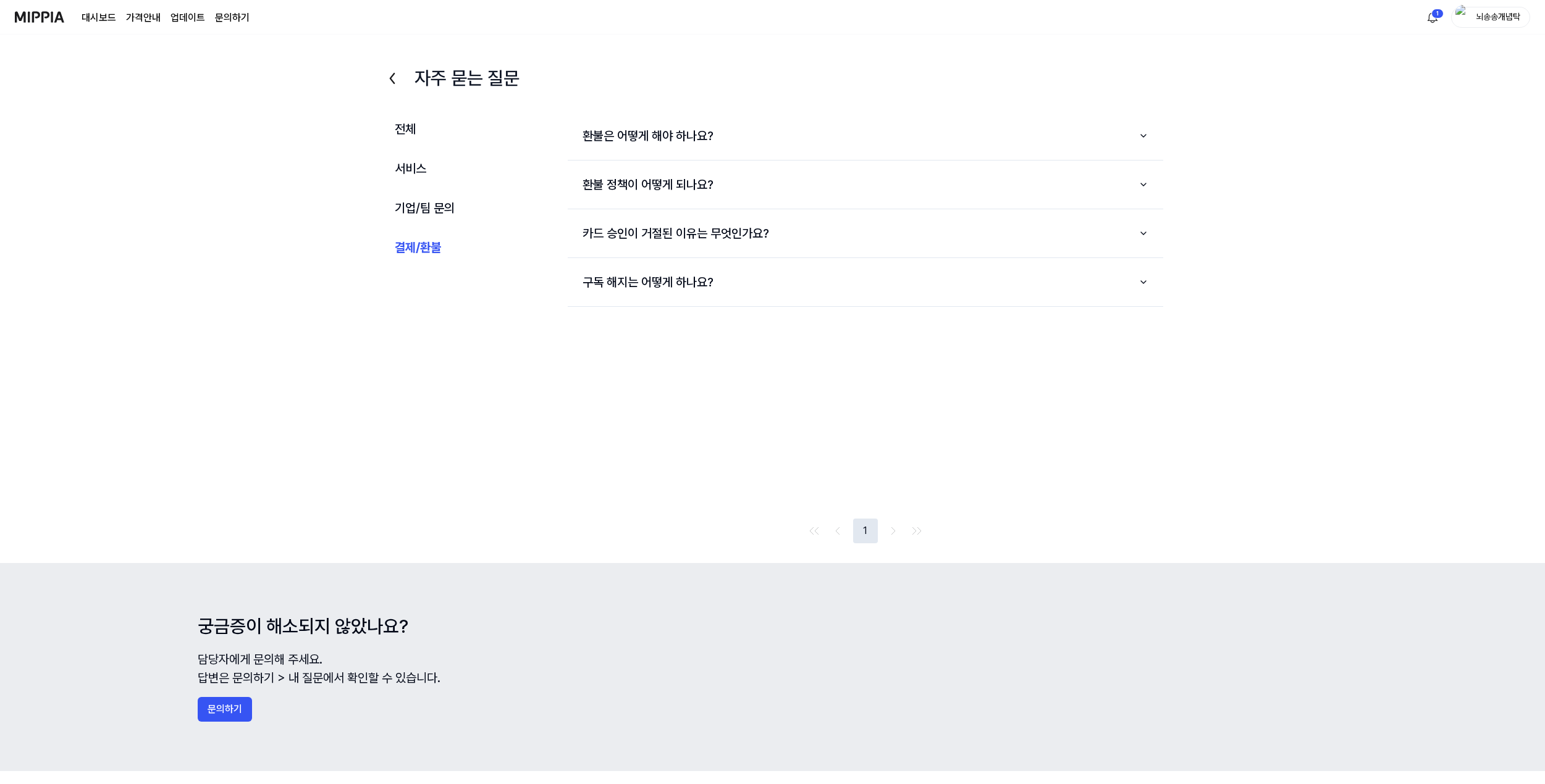
click at [33, 17] on img at bounding box center [39, 17] width 49 height 34
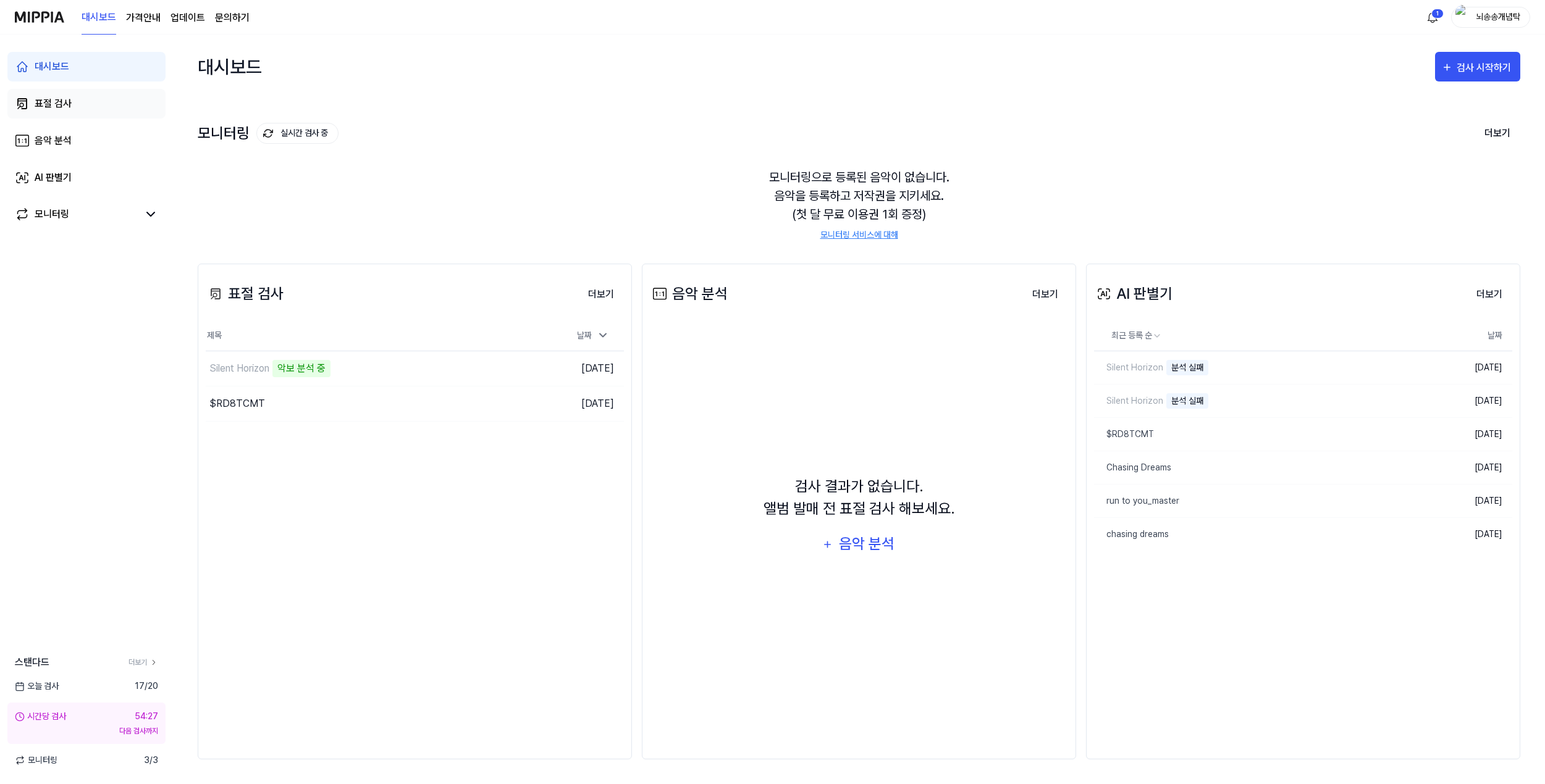
click at [70, 100] on div "표절 검사" at bounding box center [53, 103] width 37 height 15
